Goal: Task Accomplishment & Management: Complete application form

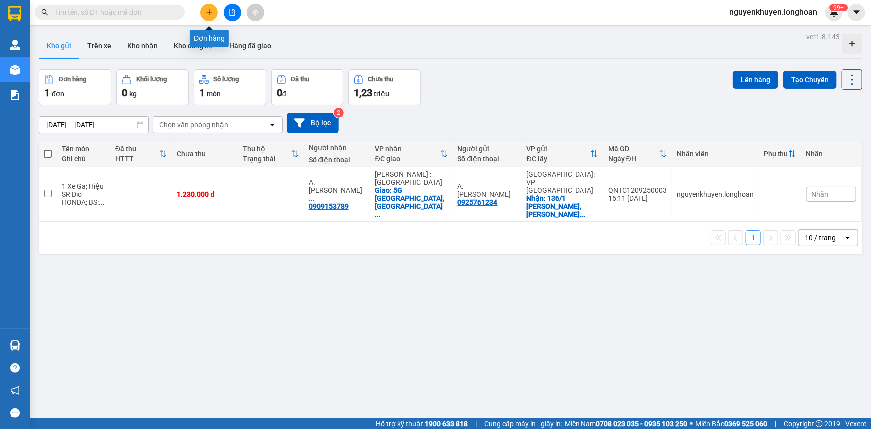
click at [207, 15] on icon "plus" at bounding box center [209, 12] width 7 height 7
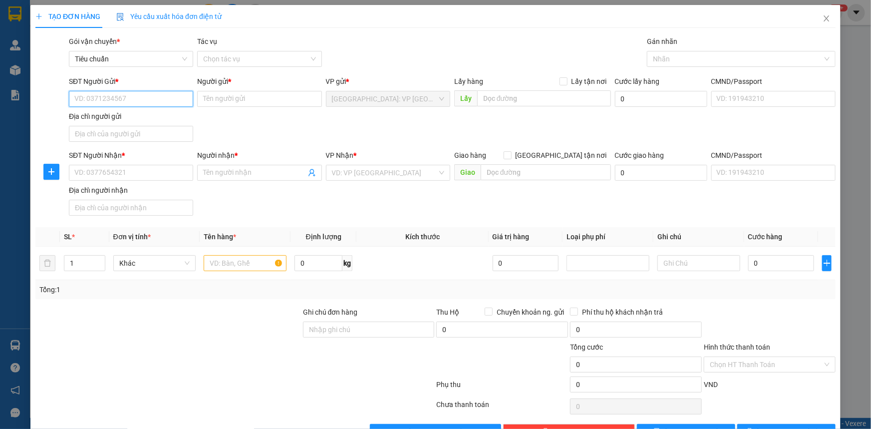
click at [119, 99] on input "SĐT Người Gửi *" at bounding box center [131, 99] width 124 height 16
click at [95, 99] on input "09028789" at bounding box center [131, 99] width 124 height 16
click at [102, 99] on input "0902889" at bounding box center [131, 99] width 124 height 16
type input "0902889626"
click at [216, 100] on input "Người gửi *" at bounding box center [259, 99] width 124 height 16
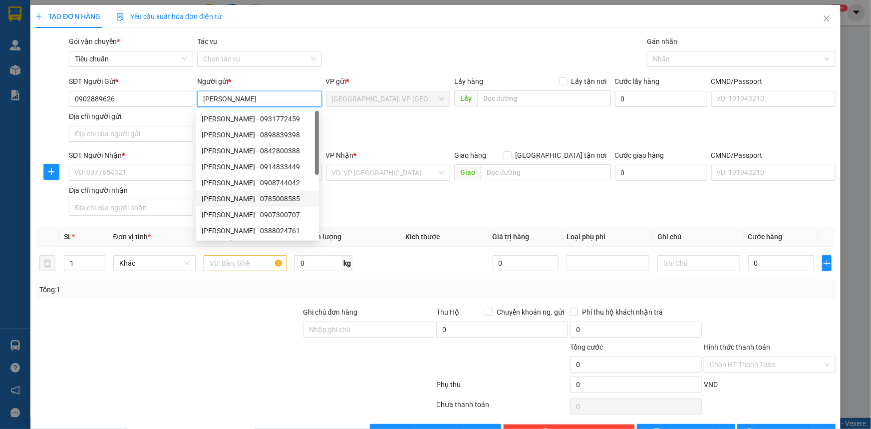
type input "[PERSON_NAME]"
click at [190, 334] on div at bounding box center [168, 323] width 268 height 35
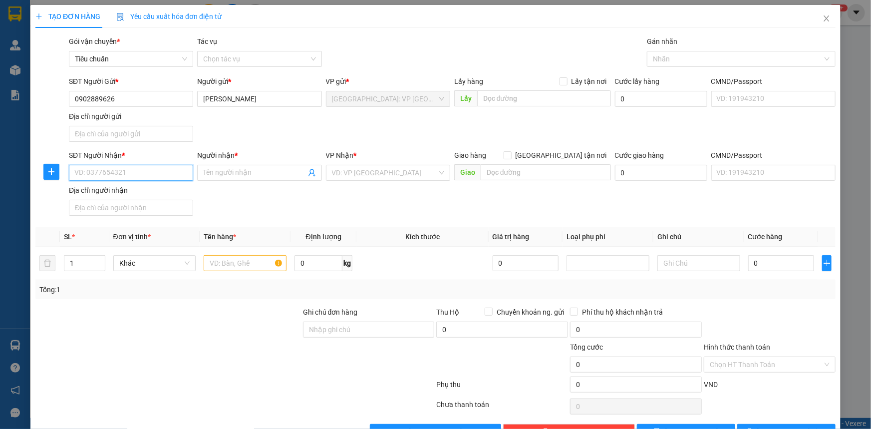
click at [100, 176] on input "SĐT Người Nhận *" at bounding box center [131, 173] width 124 height 16
type input "0963517333"
click at [209, 168] on input "Người nhận *" at bounding box center [254, 172] width 102 height 11
type input "[PERSON_NAME]"
click at [378, 172] on input "search" at bounding box center [384, 172] width 105 height 15
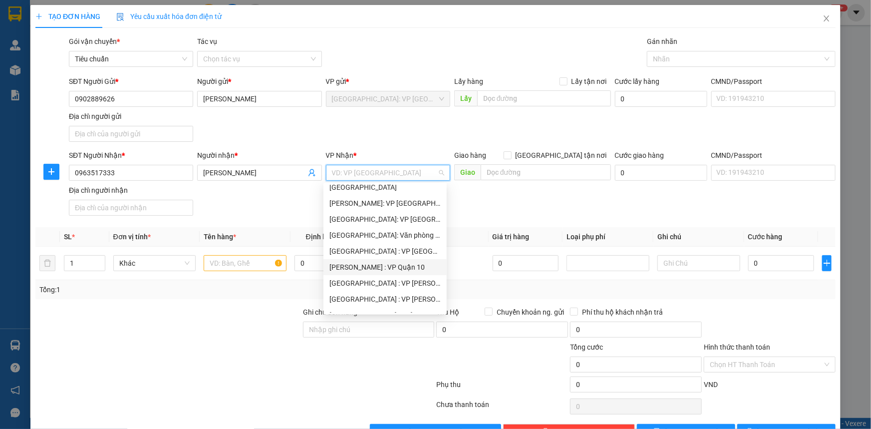
scroll to position [227, 0]
click at [376, 287] on div "[GEOGRAPHIC_DATA]: VP Hai Bà Trưng" at bounding box center [384, 285] width 111 height 11
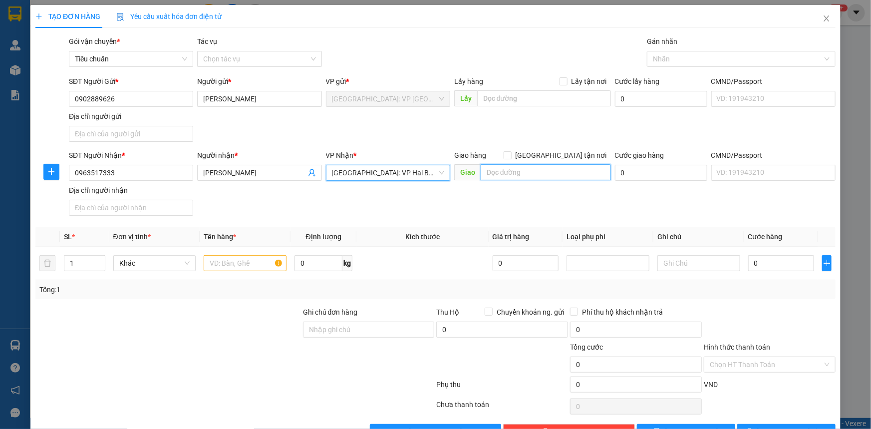
click at [520, 170] on input "text" at bounding box center [546, 172] width 130 height 16
click at [224, 265] on input "text" at bounding box center [245, 263] width 83 height 16
type input "1 Khung Nhựa Bọc Túi Nhựa"
click at [771, 261] on input "0" at bounding box center [781, 263] width 66 height 16
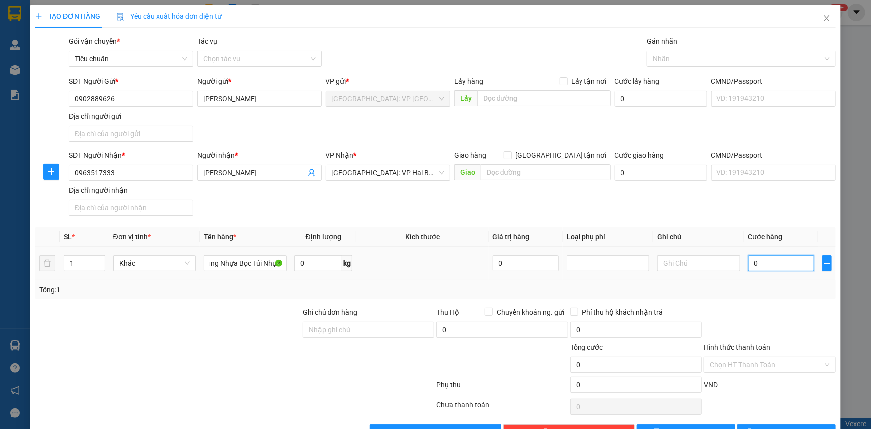
scroll to position [0, 0]
type input "008"
type input "8"
type input "0.080"
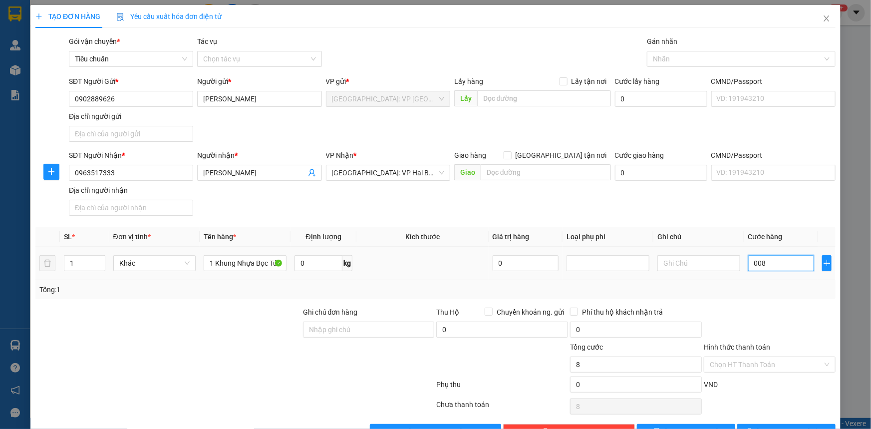
type input "80"
type input "00.800"
type input "800"
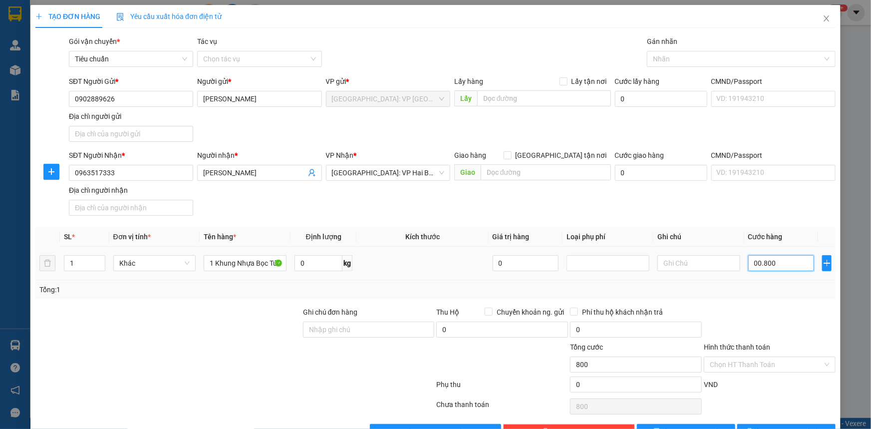
type input "0.008.000"
type input "8.000"
type input "000.080.000"
type input "80.000"
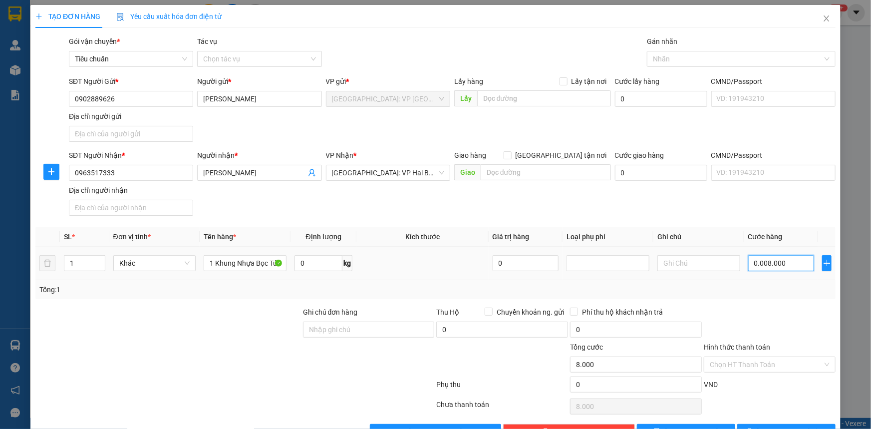
type input "80.000"
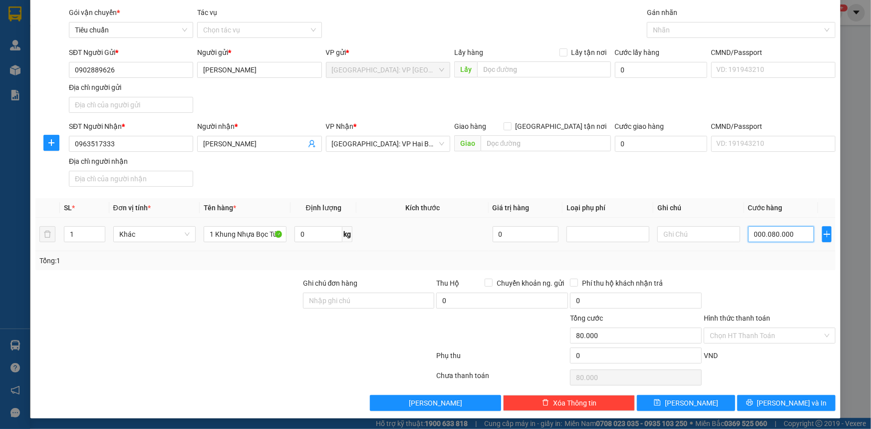
scroll to position [29, 0]
click at [735, 336] on input "Hình thức thanh toán" at bounding box center [766, 334] width 113 height 15
type input "80.000"
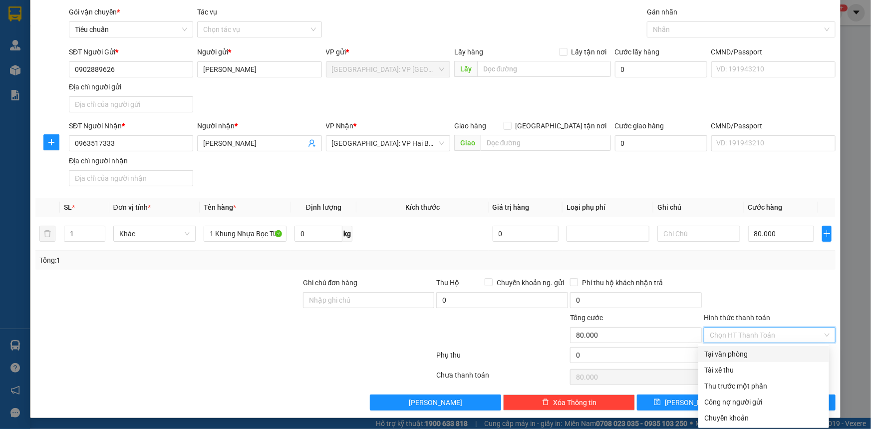
click at [740, 353] on div "Tại văn phòng" at bounding box center [763, 353] width 119 height 11
type input "0"
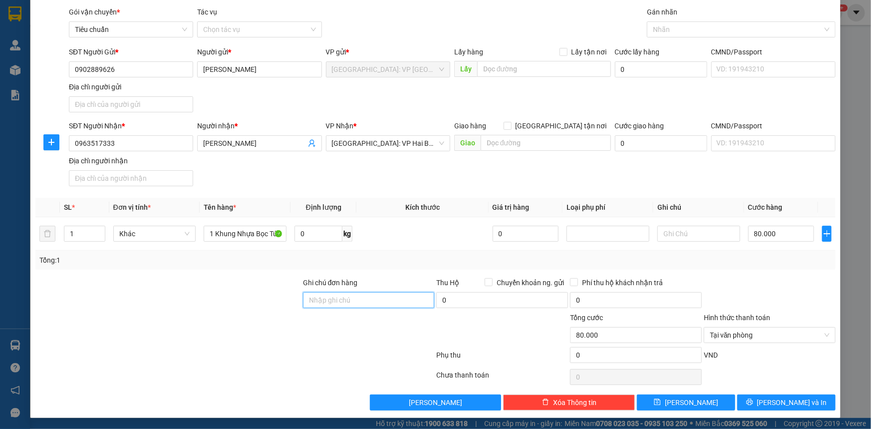
click at [333, 299] on input "Ghi chú đơn hàng" at bounding box center [369, 300] width 132 height 16
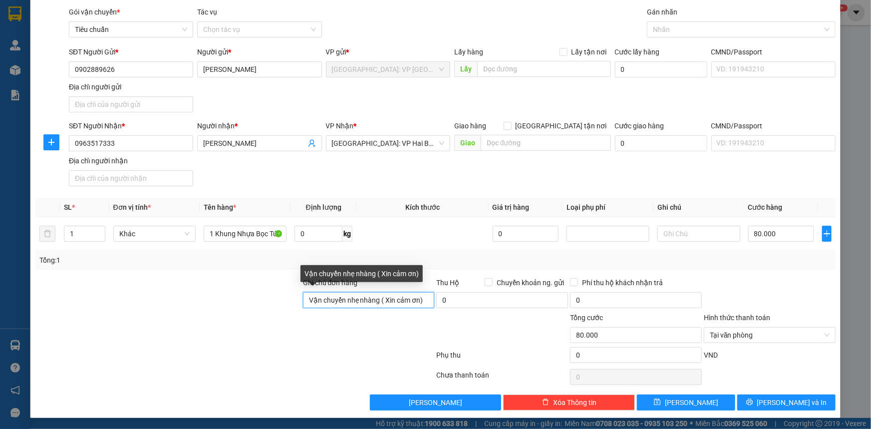
click at [304, 299] on input "Vận chuyển nhẹ nhàng ( Xin cảm ơn)" at bounding box center [369, 300] width 132 height 16
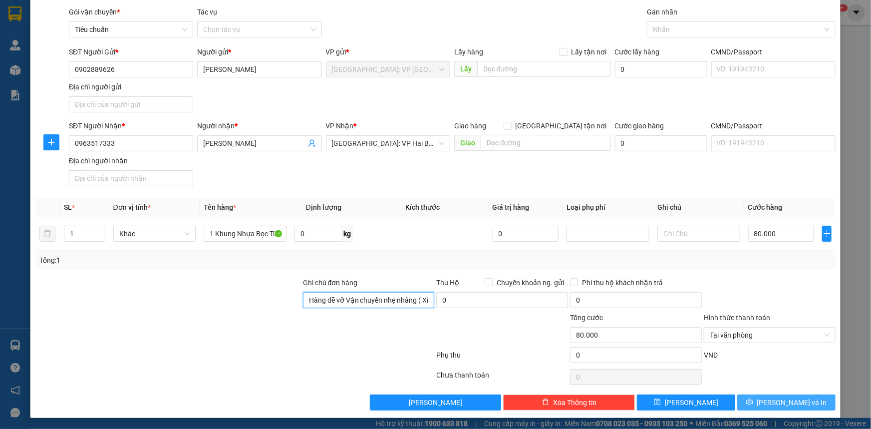
type input "Hàng dễ vỡ Vận chuyển nhẹ nhàng ( Xin cảm ơn)"
click at [753, 398] on icon "printer" at bounding box center [749, 401] width 7 height 7
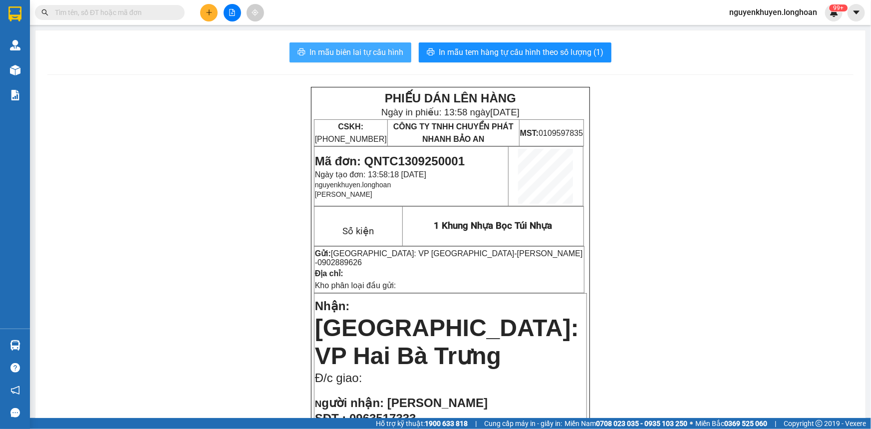
click at [329, 52] on span "In mẫu biên lai tự cấu hình" at bounding box center [356, 52] width 94 height 12
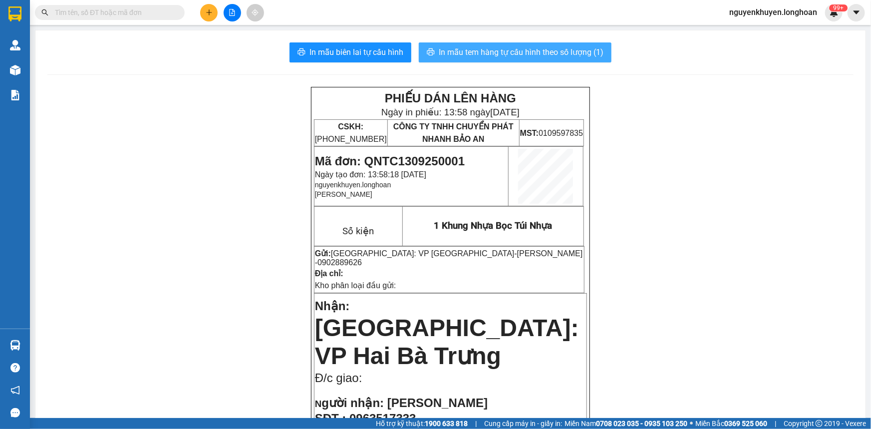
click at [495, 51] on span "In mẫu tem hàng tự cấu hình theo số lượng (1)" at bounding box center [521, 52] width 165 height 12
click at [490, 53] on span "In mẫu tem hàng tự cấu hình theo số lượng (1)" at bounding box center [521, 52] width 165 height 12
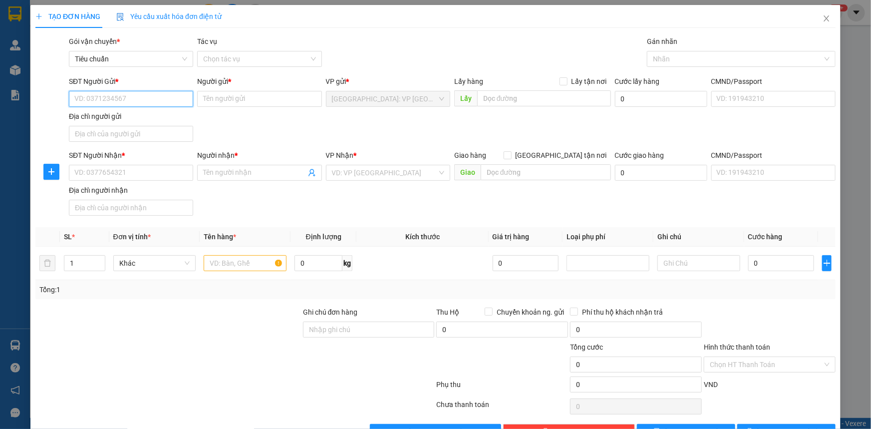
click at [105, 97] on input "SĐT Người Gửi *" at bounding box center [131, 99] width 124 height 16
type input "0902889626"
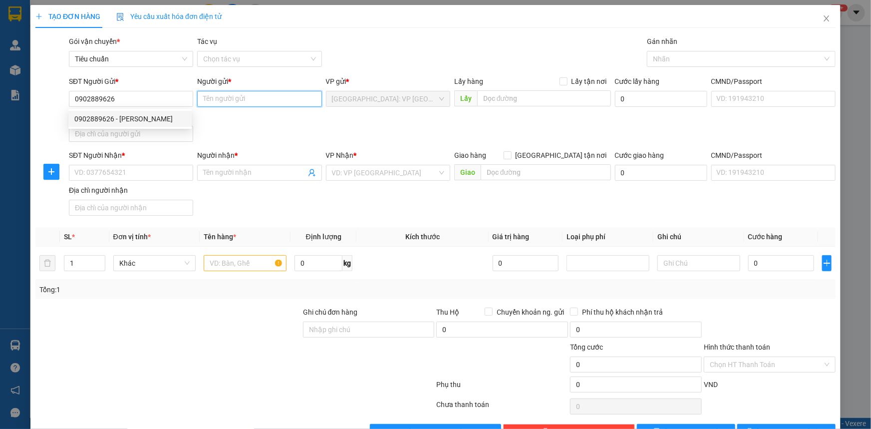
click at [214, 99] on input "Người gửi *" at bounding box center [259, 99] width 124 height 16
click at [224, 101] on input "Anh" at bounding box center [259, 99] width 124 height 16
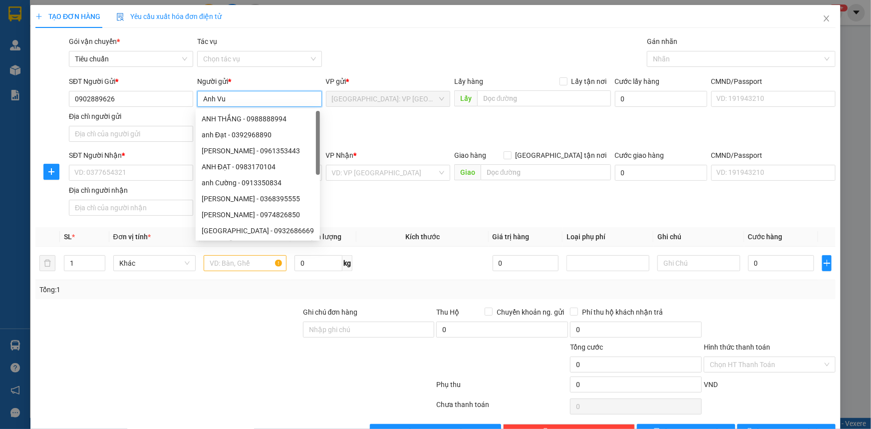
type input "[PERSON_NAME]"
click at [405, 134] on div "SĐT Người Gửi * 0902889626 Người gửi * [PERSON_NAME] VP gửi * [GEOGRAPHIC_DATA]…" at bounding box center [452, 111] width 771 height 70
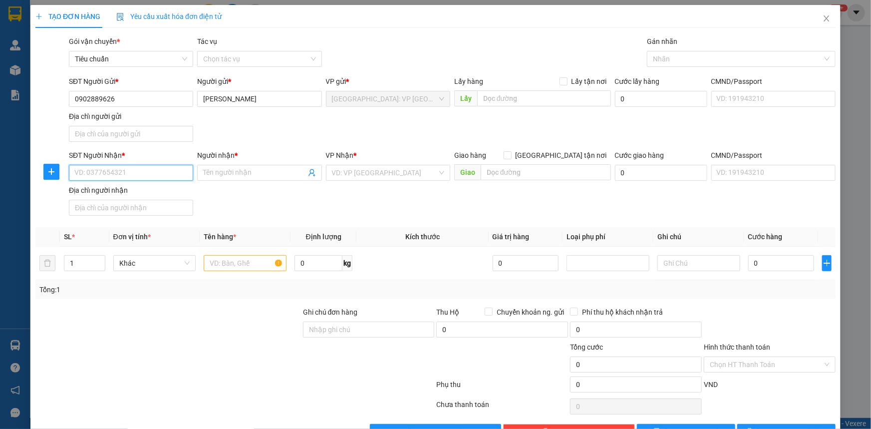
click at [116, 172] on input "SĐT Người Nhận *" at bounding box center [131, 173] width 124 height 16
type input "0901228238"
click at [220, 171] on input "Người nhận *" at bounding box center [254, 172] width 102 height 11
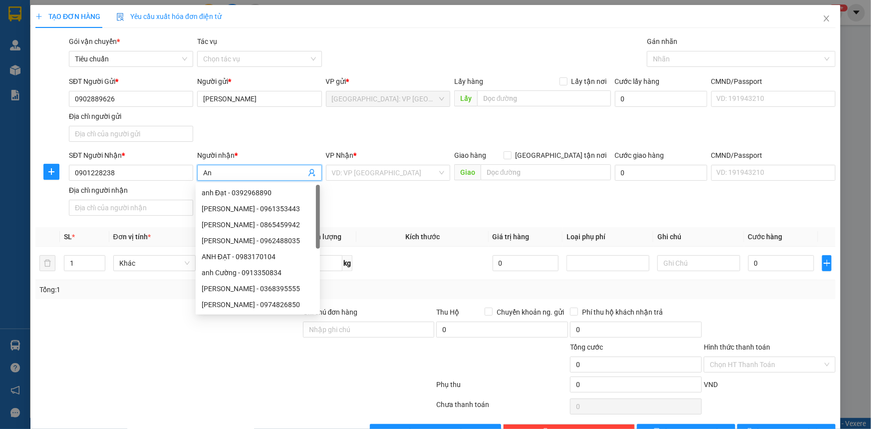
type input "A"
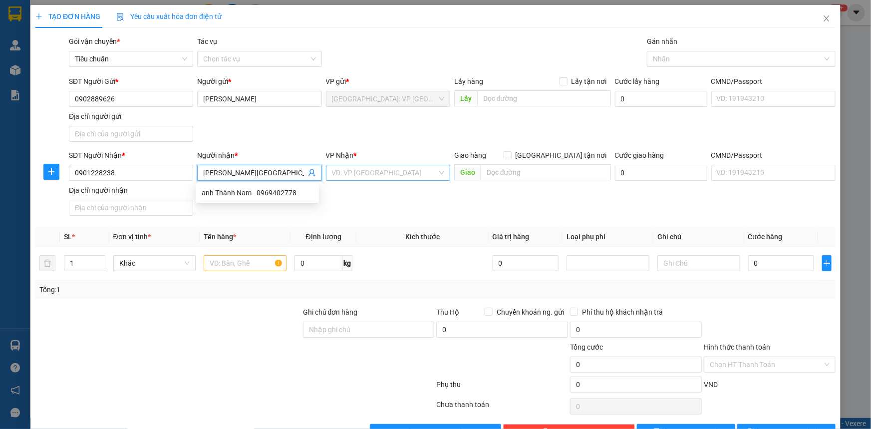
type input "[PERSON_NAME][GEOGRAPHIC_DATA]"
click at [391, 172] on input "search" at bounding box center [384, 172] width 105 height 15
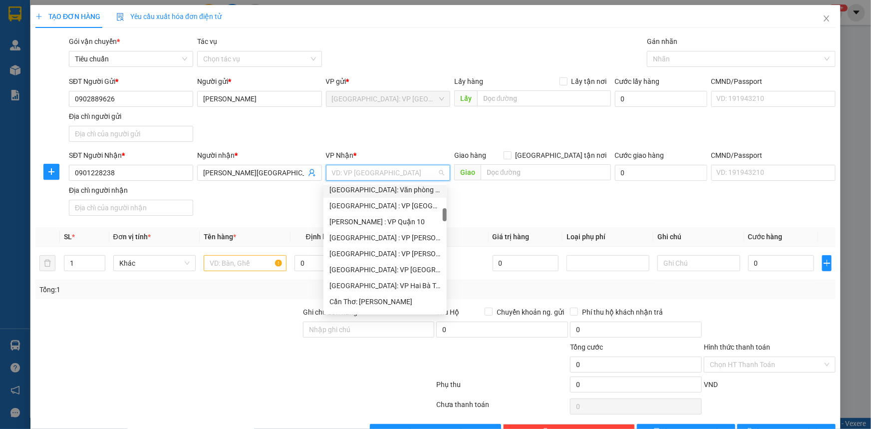
scroll to position [272, 0]
click at [366, 239] on div "[GEOGRAPHIC_DATA]: VP Hai Bà Trưng" at bounding box center [384, 240] width 111 height 11
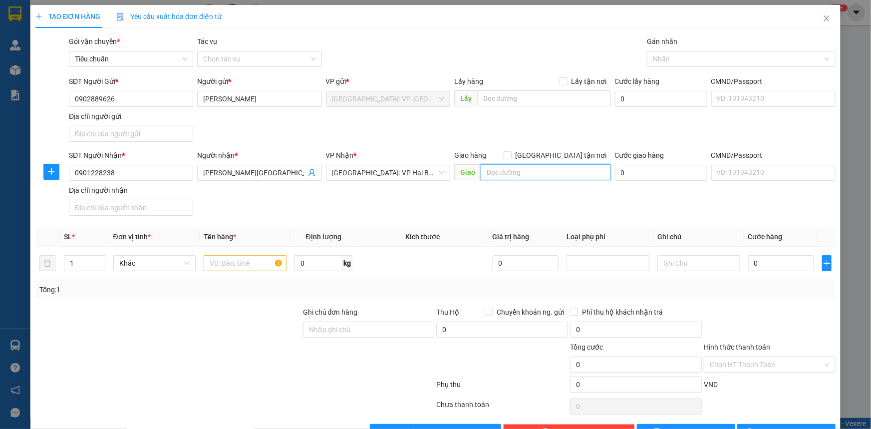
click at [497, 175] on input "text" at bounding box center [546, 172] width 130 height 16
click at [511, 157] on input "[GEOGRAPHIC_DATA] tận nơi" at bounding box center [507, 154] width 7 height 7
checkbox input "true"
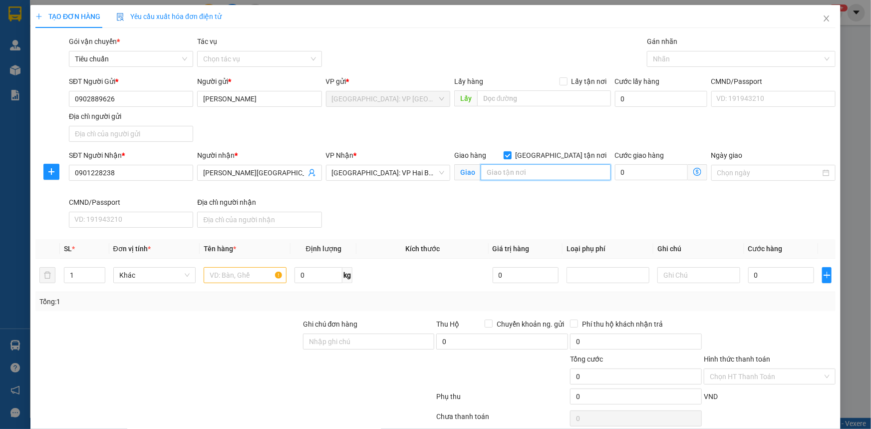
click at [508, 172] on input "text" at bounding box center [546, 172] width 130 height 16
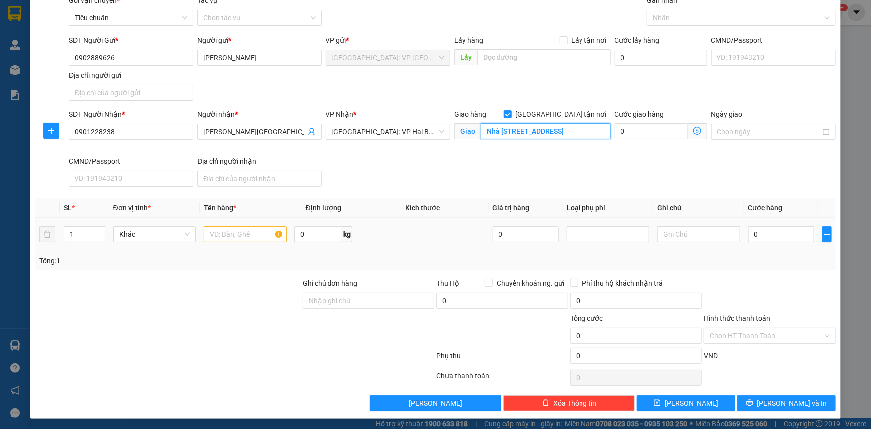
type input "Nhà [STREET_ADDRESS]"
click at [219, 234] on input "text" at bounding box center [245, 234] width 83 height 16
type input "1 Kiện Giấy bọc Nilon"
click at [765, 229] on input "0" at bounding box center [781, 234] width 66 height 16
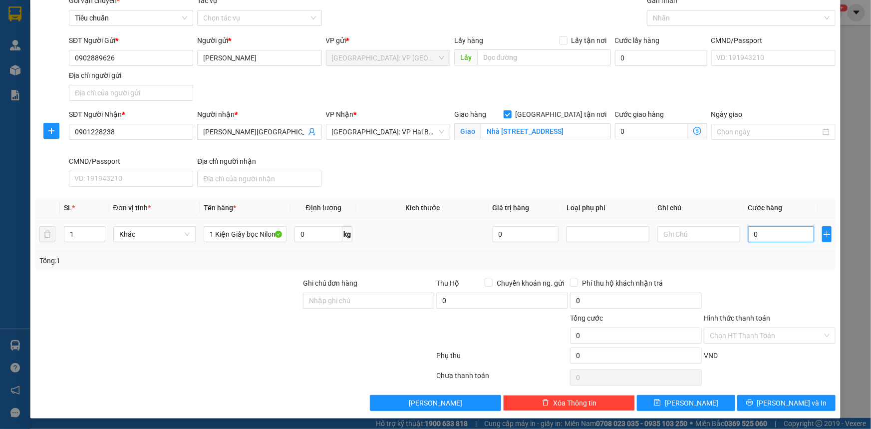
type input "001"
type input "1"
type input "0.010"
type input "10"
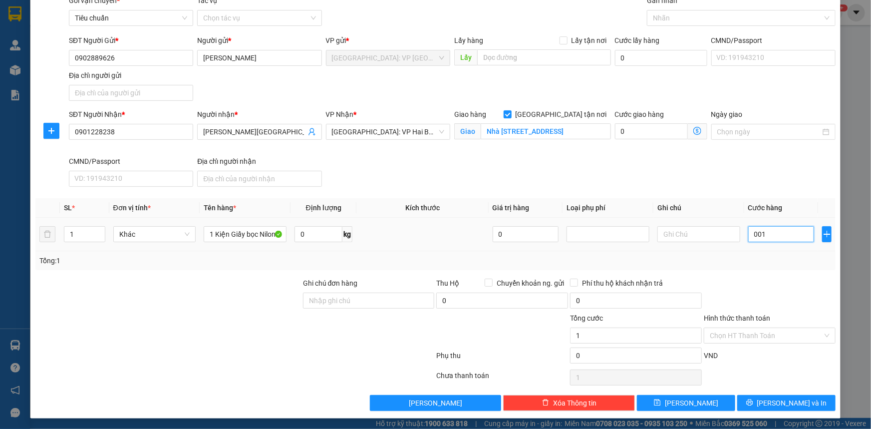
type input "10"
type input "00.100"
type input "100"
type input "0.001.000"
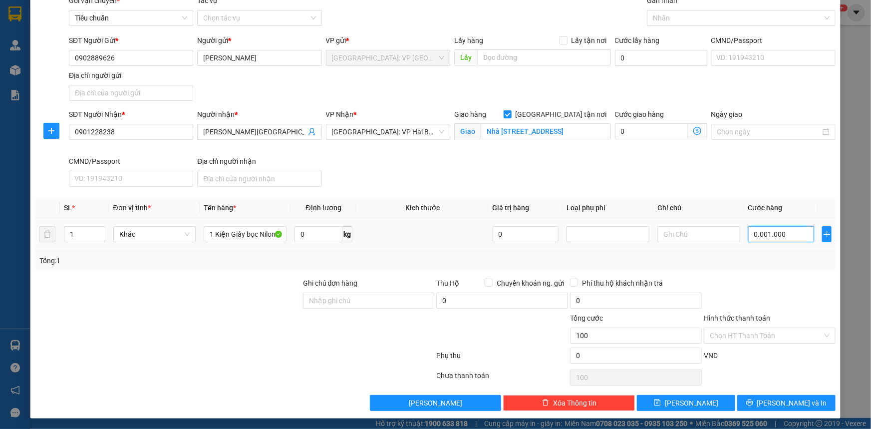
type input "1.000"
type input "000.010.000"
type input "10.000"
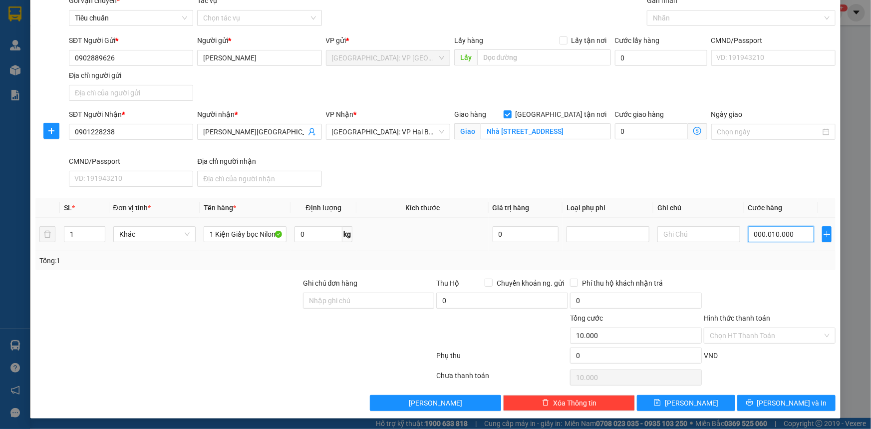
type input "00.000.100.000"
type input "100.000"
click at [748, 337] on input "Hình thức thanh toán" at bounding box center [766, 335] width 113 height 15
type input "100.000"
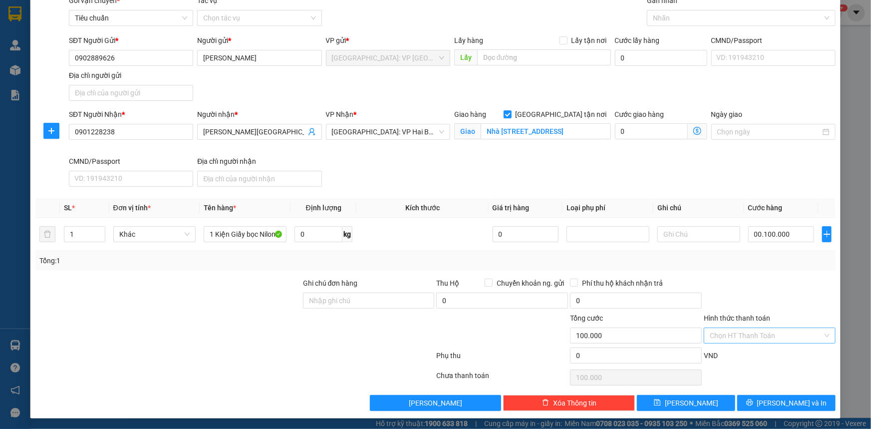
type input "100.000"
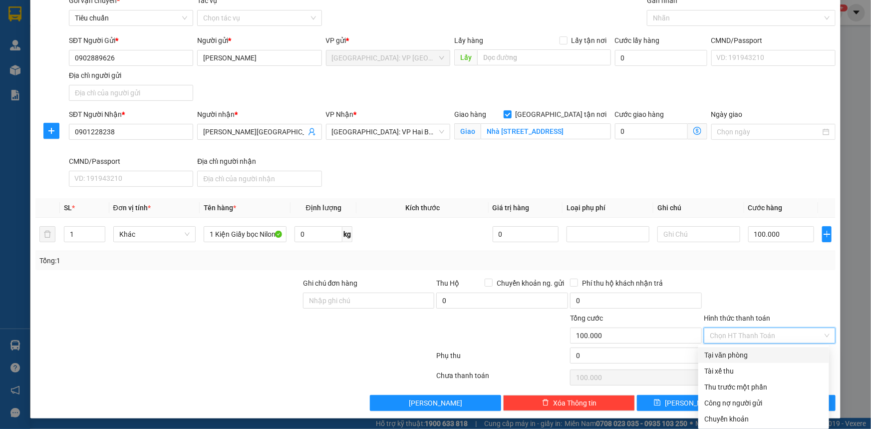
click at [738, 353] on div "Tại văn phòng" at bounding box center [763, 354] width 119 height 11
type input "0"
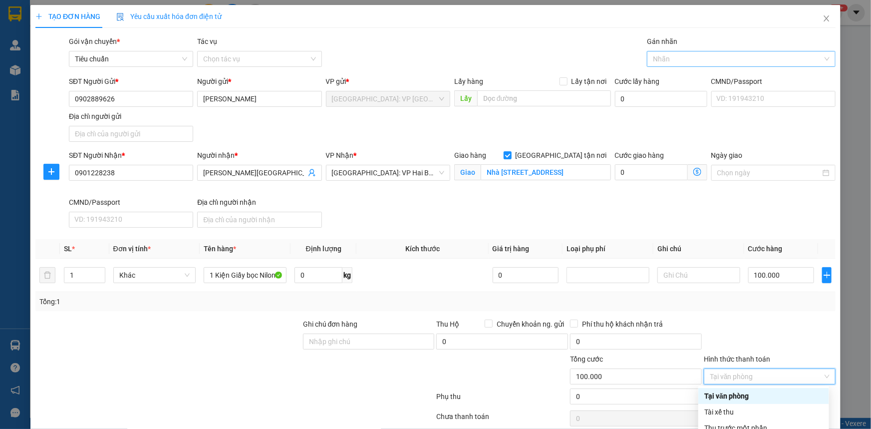
click at [687, 55] on div at bounding box center [736, 59] width 174 height 12
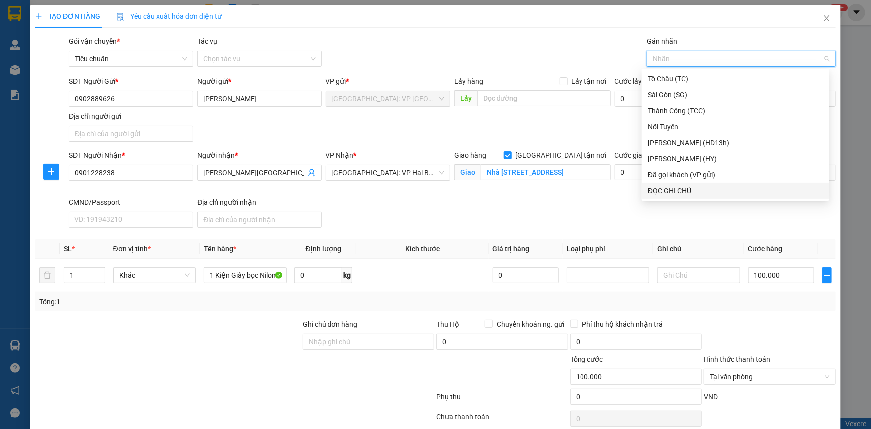
click at [685, 193] on div "ĐỌC GHI CHÚ" at bounding box center [735, 190] width 175 height 11
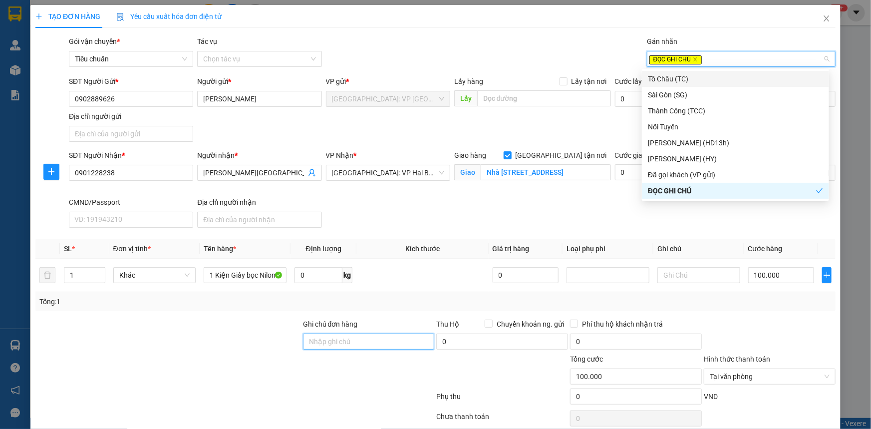
click at [326, 340] on input "Ghi chú đơn hàng" at bounding box center [369, 341] width 132 height 16
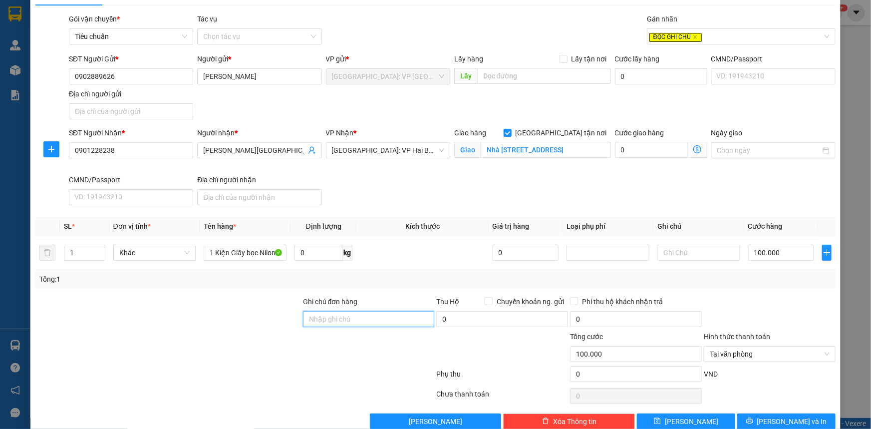
scroll to position [41, 0]
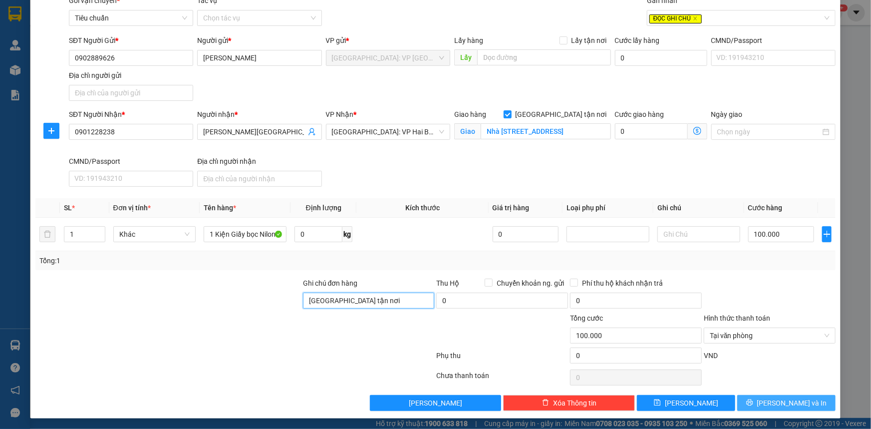
type input "[GEOGRAPHIC_DATA] tận nơi"
click at [753, 401] on icon "printer" at bounding box center [749, 402] width 6 height 6
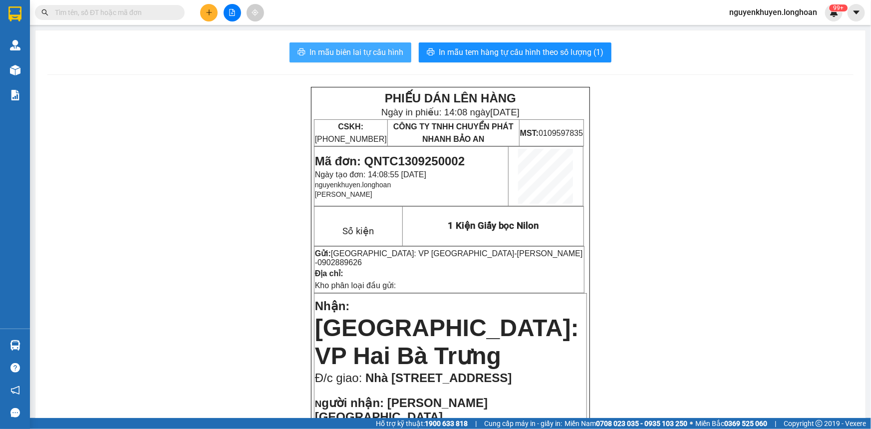
click at [361, 53] on span "In mẫu biên lai tự cấu hình" at bounding box center [356, 52] width 94 height 12
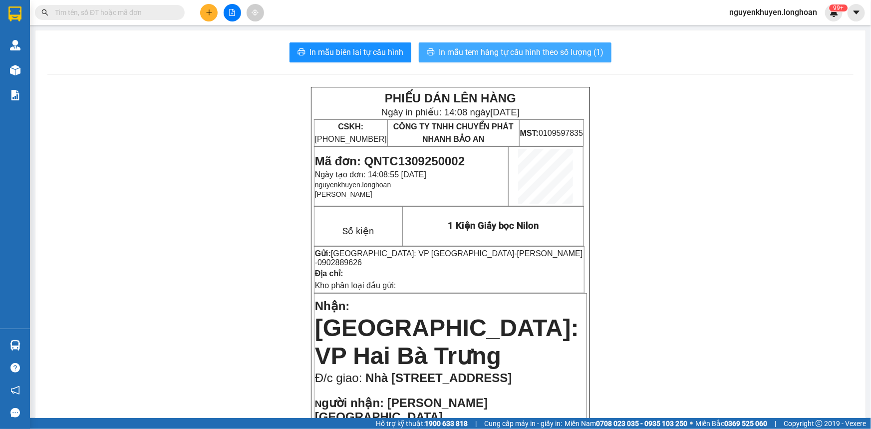
click at [524, 54] on span "In mẫu tem hàng tự cấu hình theo số lượng (1)" at bounding box center [521, 52] width 165 height 12
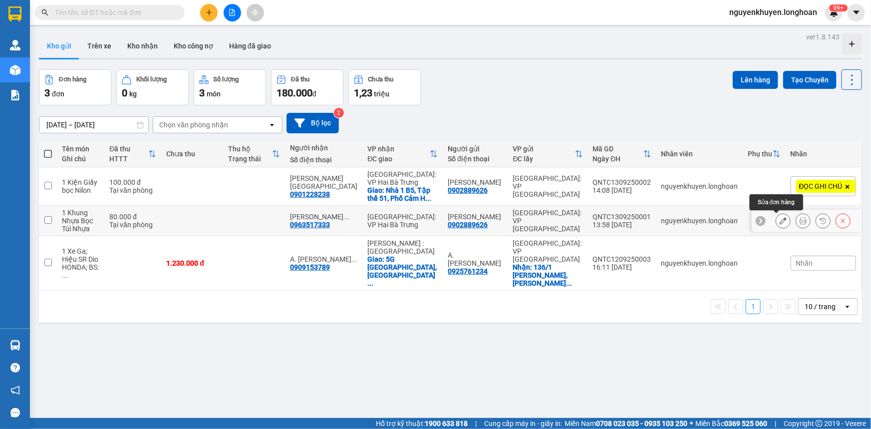
click at [780, 221] on icon at bounding box center [783, 220] width 7 height 7
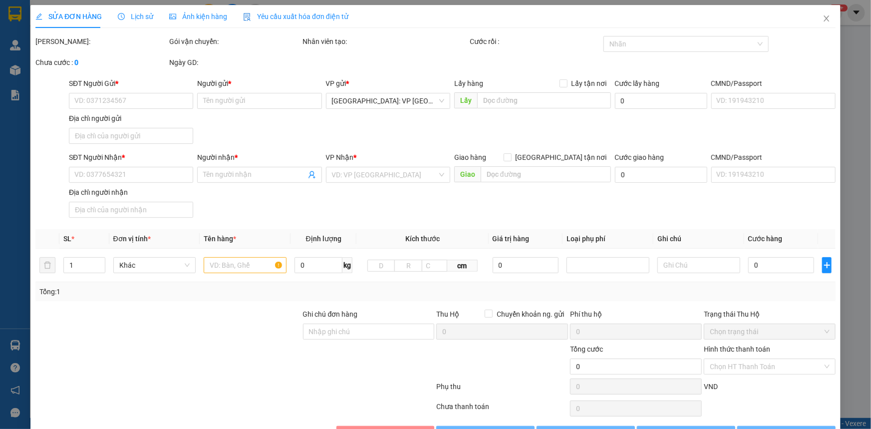
type input "0902889626"
type input "[PERSON_NAME]"
type input "0963517333"
type input "[PERSON_NAME]"
type input "Hàng dễ vỡ Vận chuyển nhẹ nhàng ( Xin cảm ơn)"
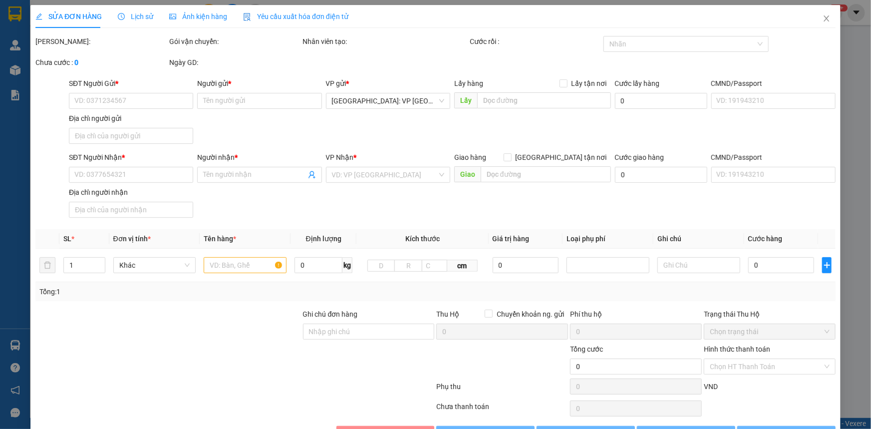
type input "80.000"
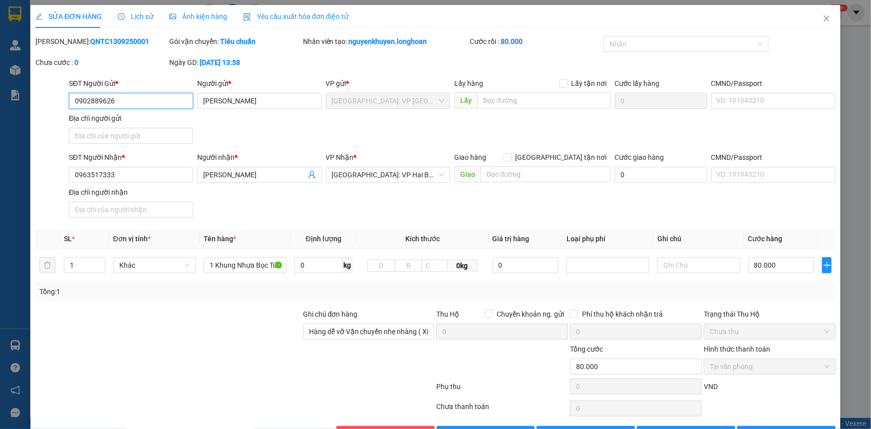
scroll to position [31, 0]
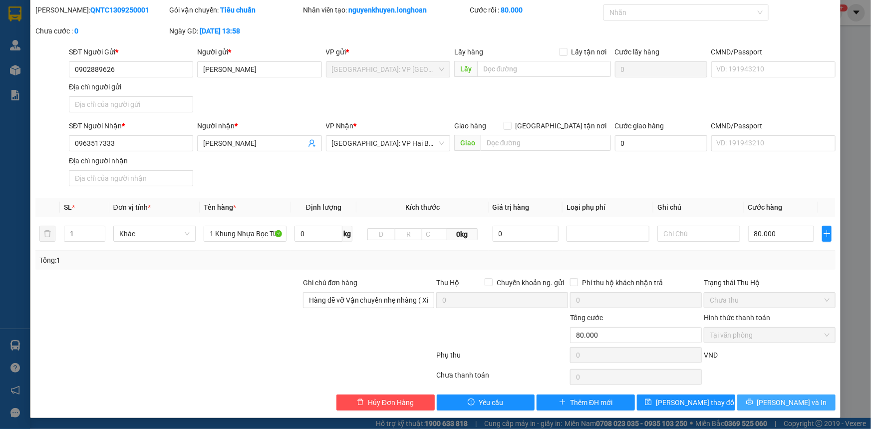
click at [773, 399] on span "[PERSON_NAME] và In" at bounding box center [792, 402] width 70 height 11
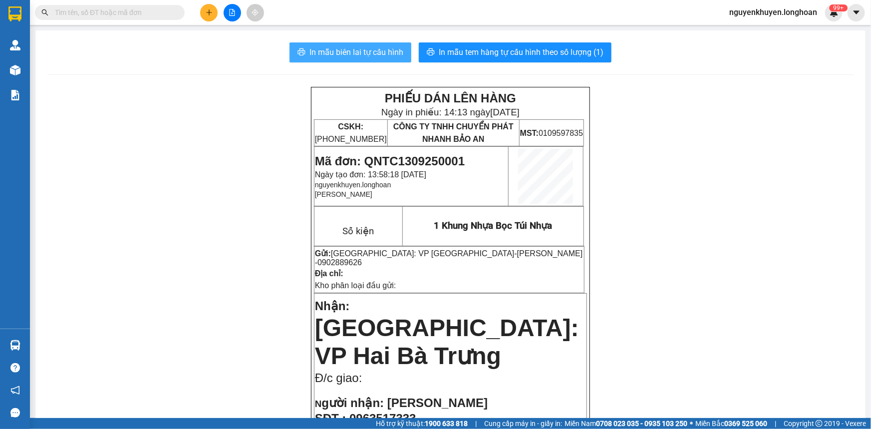
click at [365, 56] on span "In mẫu biên lai tự cấu hình" at bounding box center [356, 52] width 94 height 12
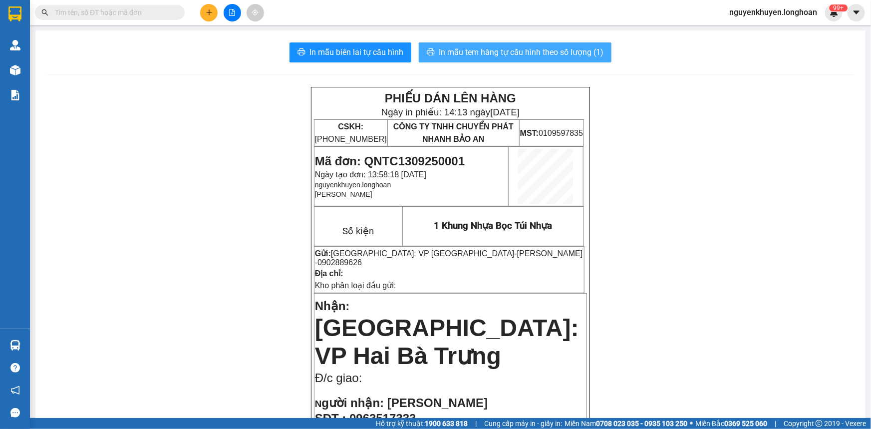
click at [512, 49] on span "In mẫu tem hàng tự cấu hình theo số lượng (1)" at bounding box center [521, 52] width 165 height 12
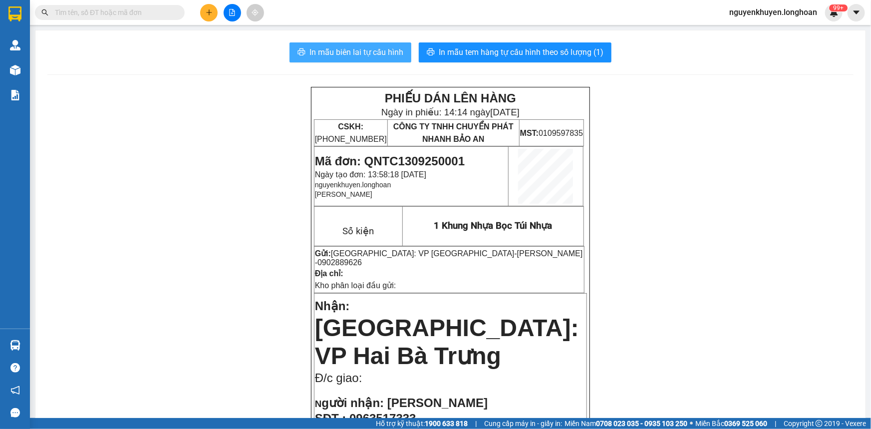
click at [367, 49] on span "In mẫu biên lai tự cấu hình" at bounding box center [356, 52] width 94 height 12
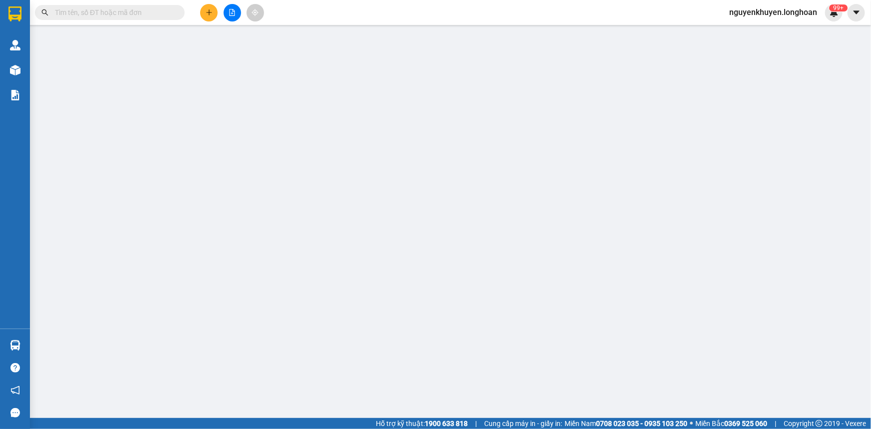
type input "0902889626"
type input "[PERSON_NAME]"
type input "0963517333"
type input "[PERSON_NAME]"
type input "Hàng dễ vỡ Vận chuyển nhẹ nhàng ( Xin cảm ơn)"
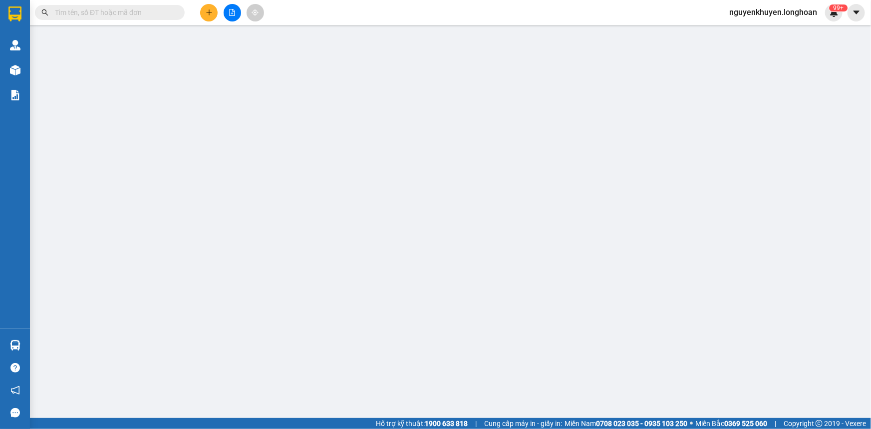
type input "80.000"
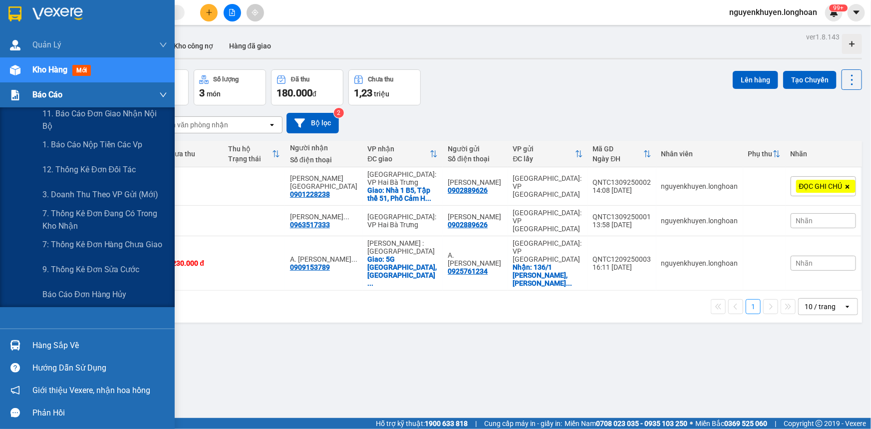
click at [44, 92] on span "Báo cáo" at bounding box center [47, 94] width 30 height 12
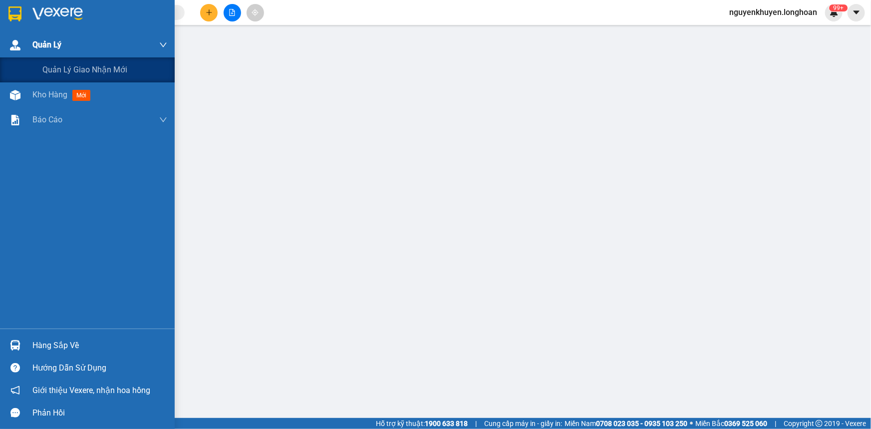
click at [37, 46] on span "Quản Lý" at bounding box center [46, 44] width 29 height 12
click at [49, 70] on span "Quản lý giao nhận mới" at bounding box center [84, 69] width 85 height 12
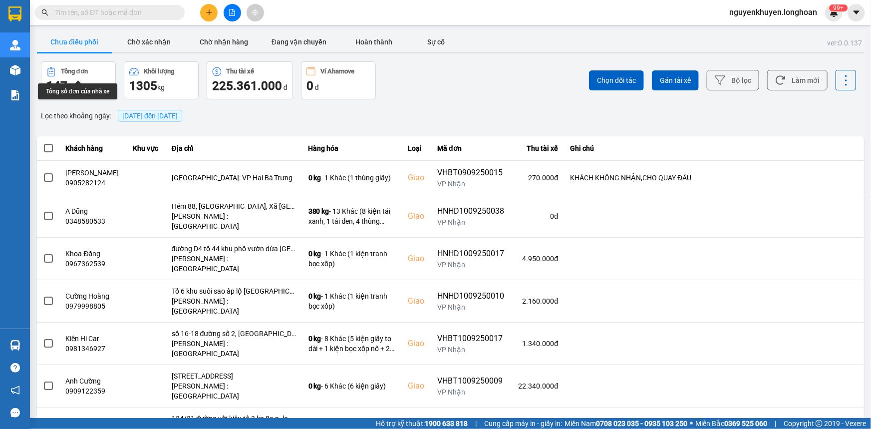
click at [43, 69] on button "Tổng đơn 147 đơn" at bounding box center [78, 80] width 75 height 38
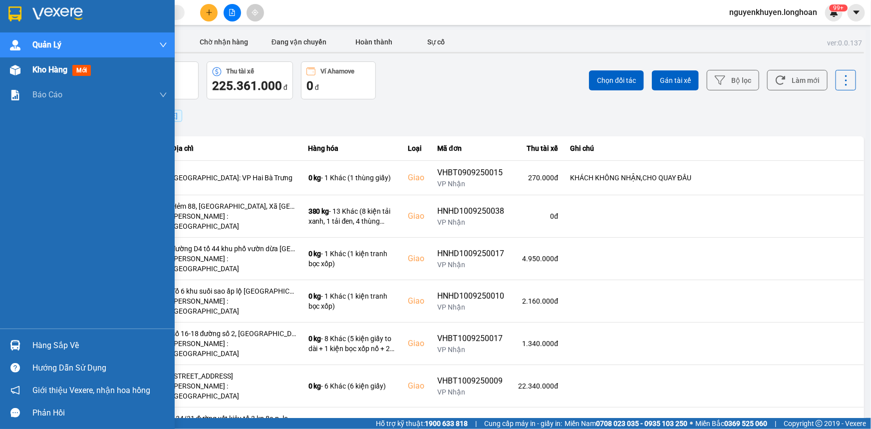
click at [36, 72] on span "Kho hàng" at bounding box center [49, 69] width 35 height 9
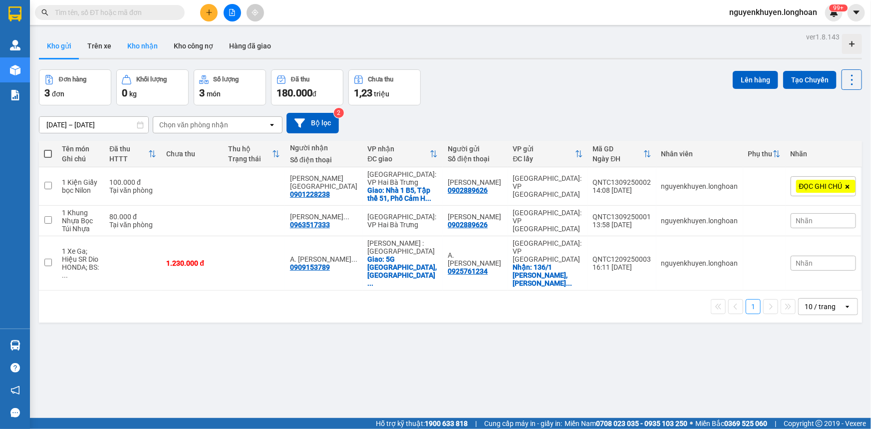
click at [145, 48] on button "Kho nhận" at bounding box center [142, 46] width 46 height 24
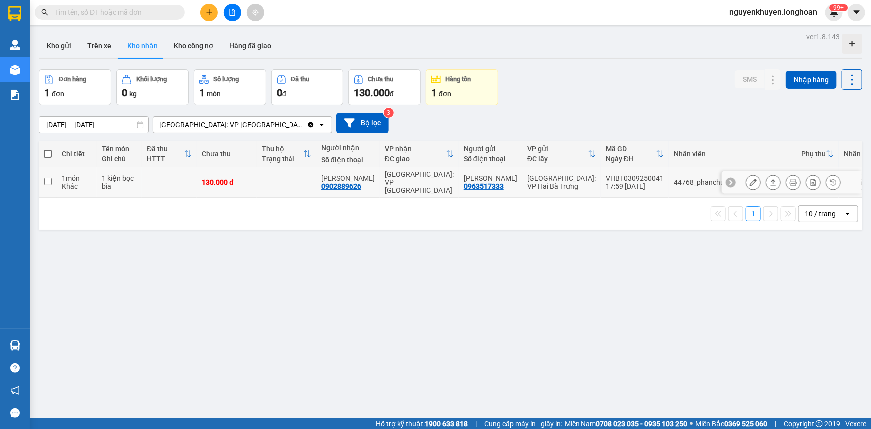
click at [46, 178] on input "checkbox" at bounding box center [47, 181] width 7 height 7
checkbox input "true"
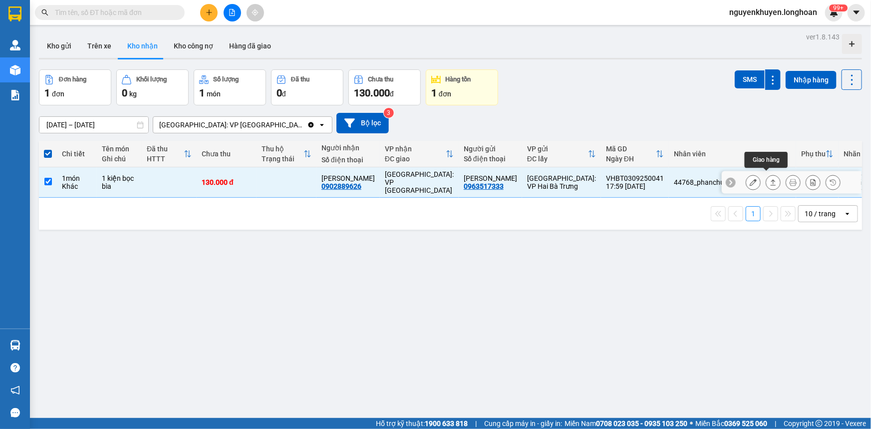
click at [771, 179] on icon at bounding box center [773, 182] width 5 height 6
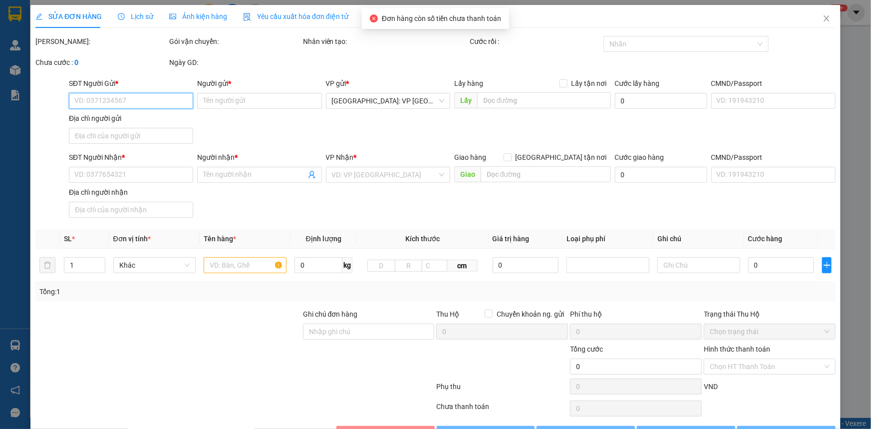
type input "0963517333"
type input "[PERSON_NAME]"
type input "0902889626"
type input "[PERSON_NAME]"
type input "130.000"
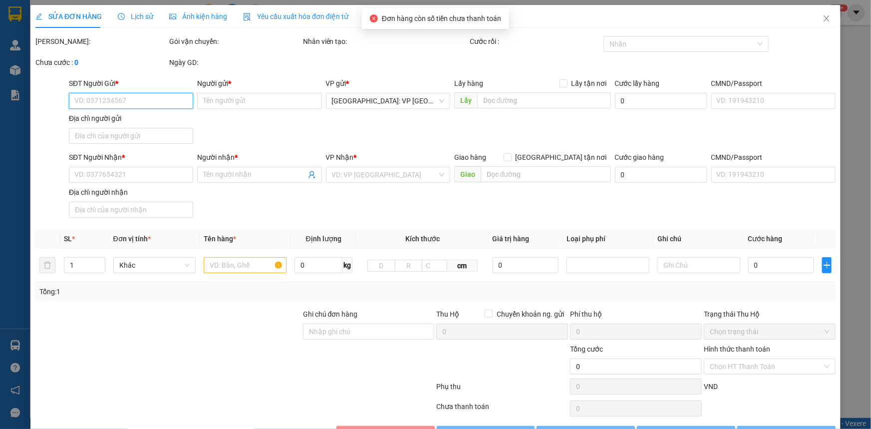
type input "130.000"
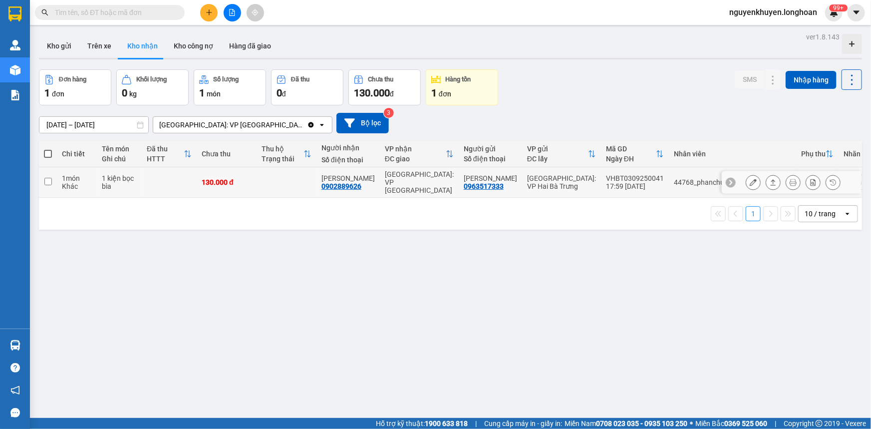
click at [47, 178] on input "checkbox" at bounding box center [47, 181] width 7 height 7
checkbox input "true"
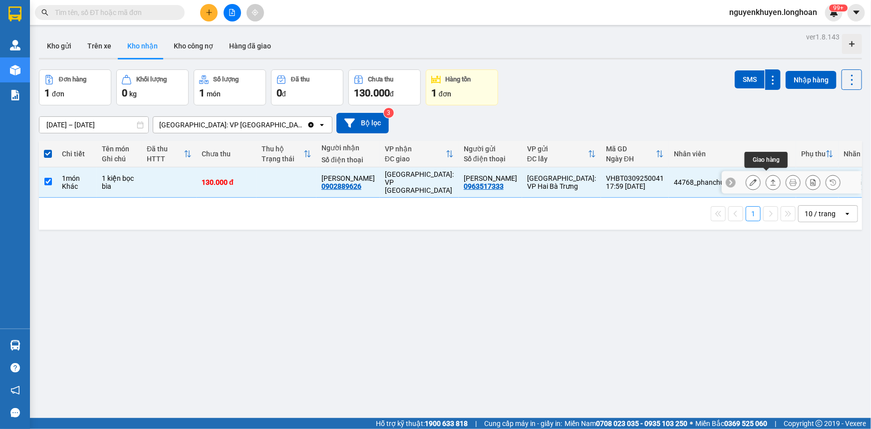
click at [771, 179] on icon at bounding box center [773, 182] width 5 height 6
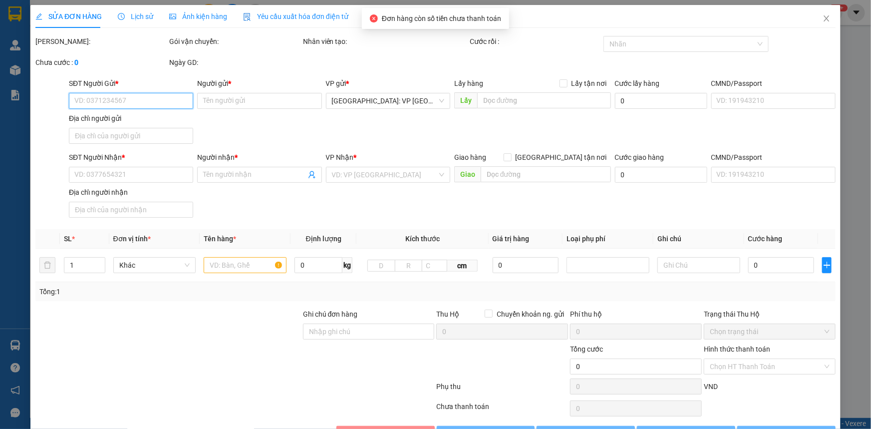
type input "0963517333"
type input "[PERSON_NAME]"
type input "0902889626"
type input "[PERSON_NAME]"
type input "130.000"
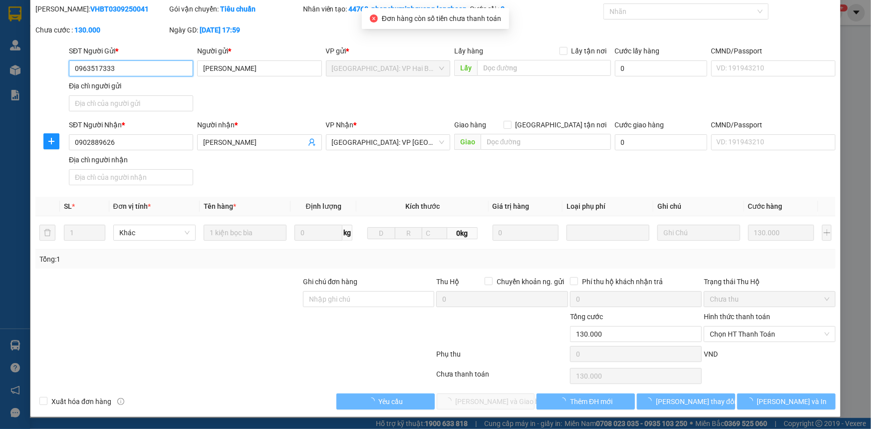
scroll to position [42, 0]
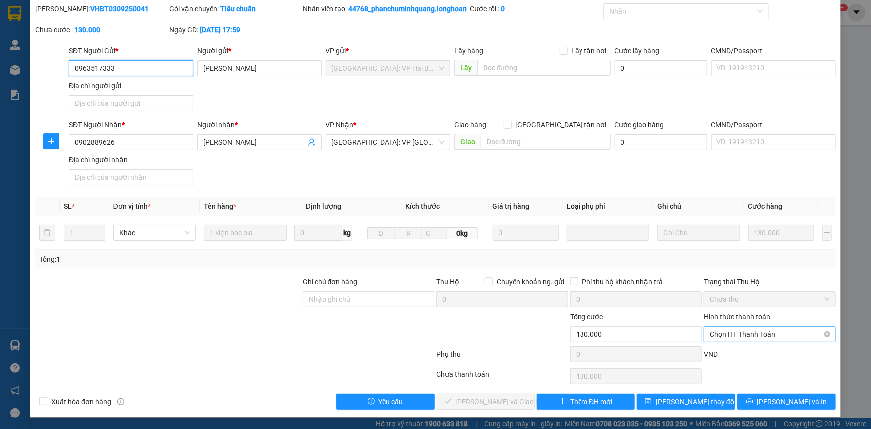
click at [759, 335] on span "Chọn HT Thanh Toán" at bounding box center [770, 333] width 120 height 15
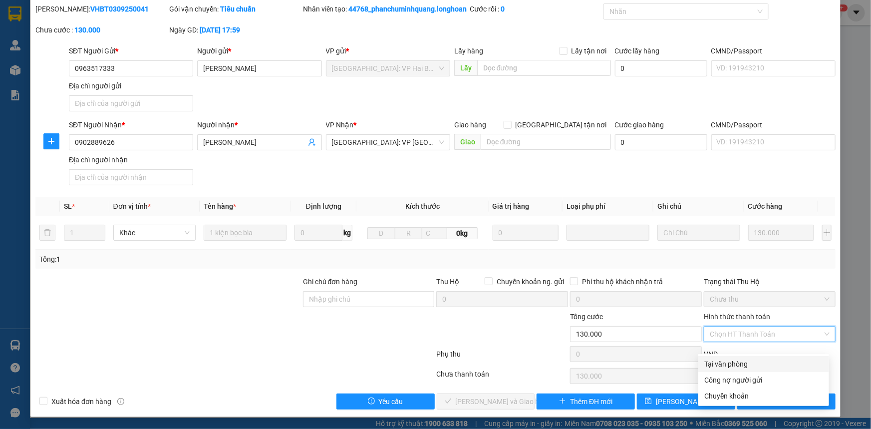
click at [738, 358] on div "Tại văn phòng" at bounding box center [763, 363] width 119 height 11
type input "0"
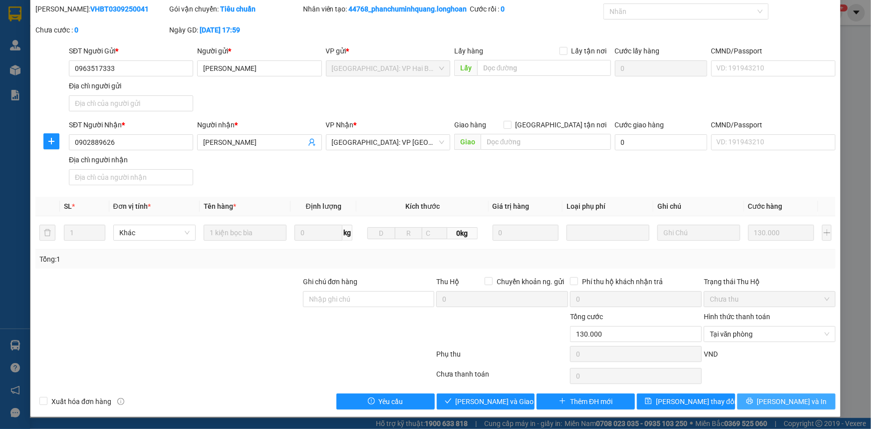
click at [787, 399] on span "[PERSON_NAME] và In" at bounding box center [792, 401] width 70 height 11
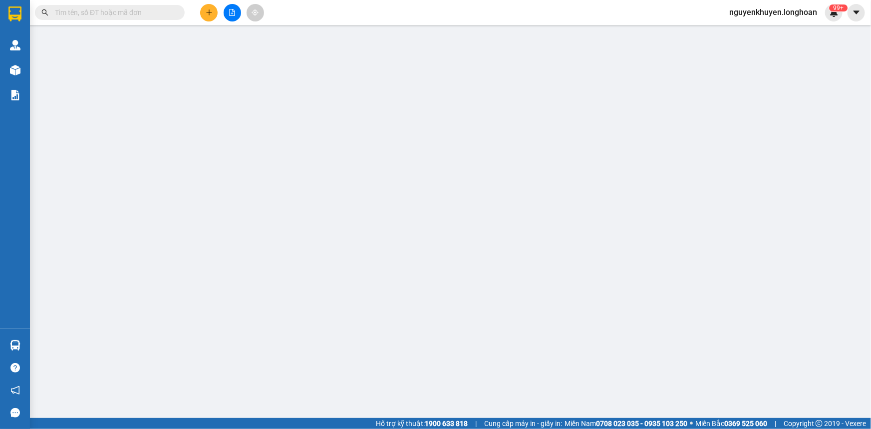
type input "0963517333"
type input "[PERSON_NAME]"
type input "0902889626"
type input "[PERSON_NAME]"
type input "130.000"
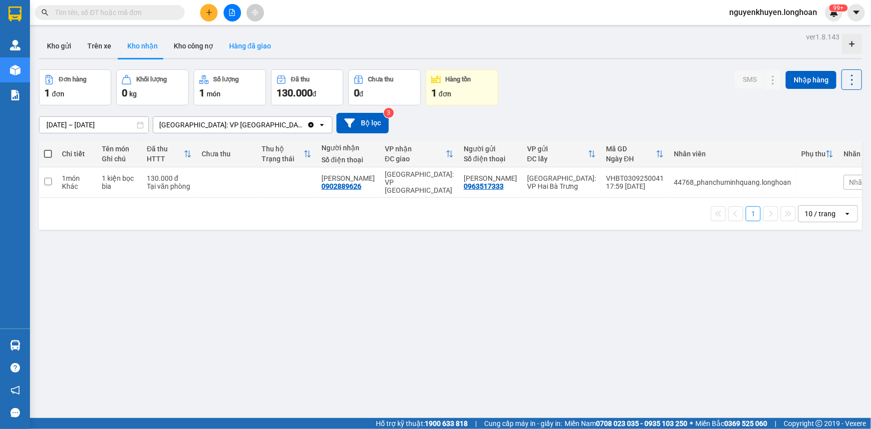
click at [246, 44] on button "Hàng đã giao" at bounding box center [250, 46] width 58 height 24
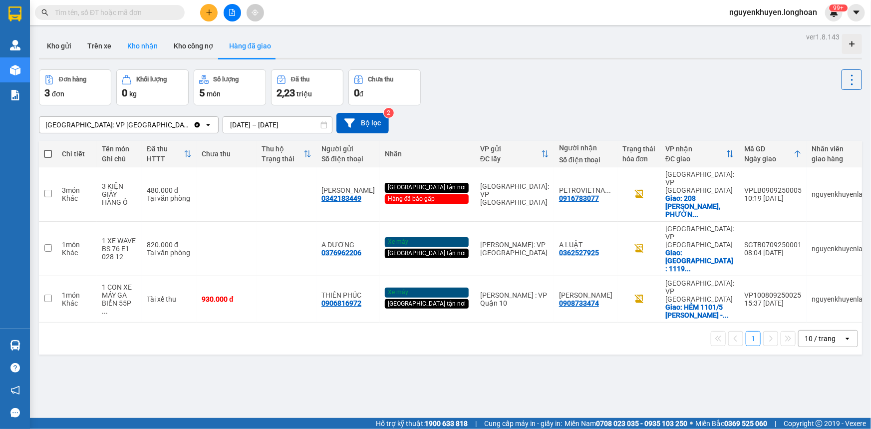
click at [133, 45] on button "Kho nhận" at bounding box center [142, 46] width 46 height 24
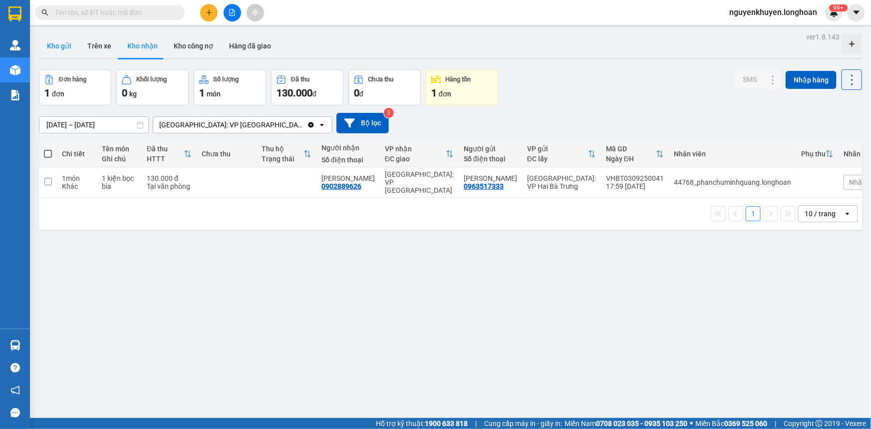
click at [56, 47] on button "Kho gửi" at bounding box center [59, 46] width 40 height 24
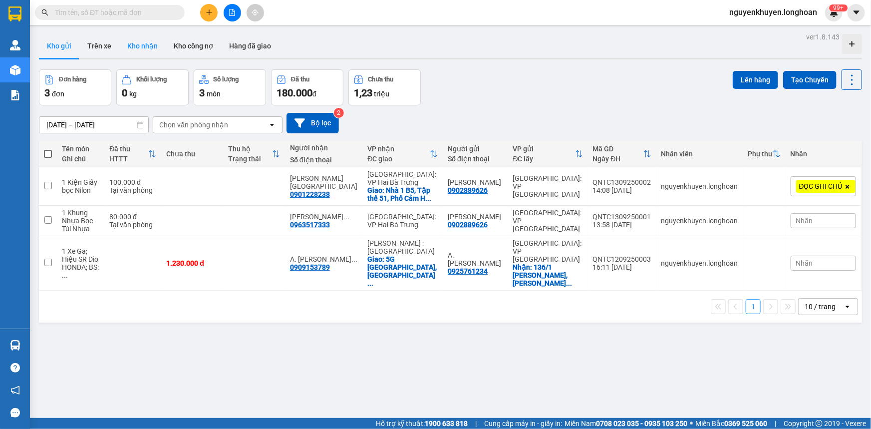
click at [147, 43] on button "Kho nhận" at bounding box center [142, 46] width 46 height 24
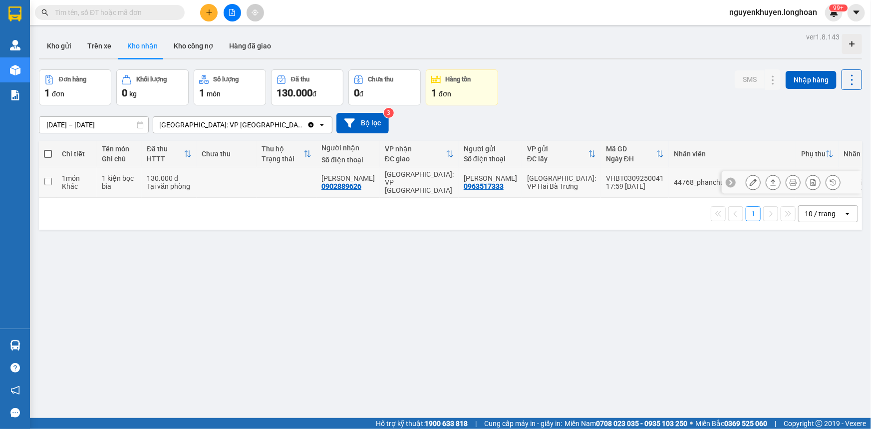
click at [45, 178] on input "checkbox" at bounding box center [47, 181] width 7 height 7
checkbox input "true"
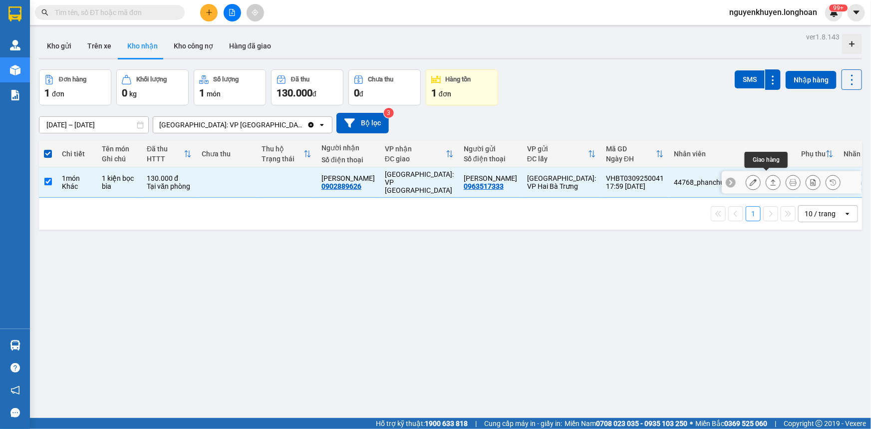
click at [770, 180] on icon at bounding box center [773, 182] width 7 height 7
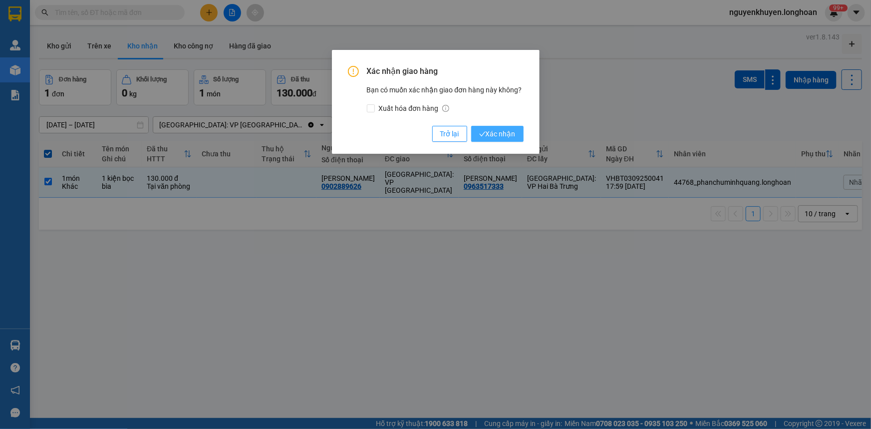
click at [500, 135] on span "Xác nhận" at bounding box center [497, 133] width 36 height 11
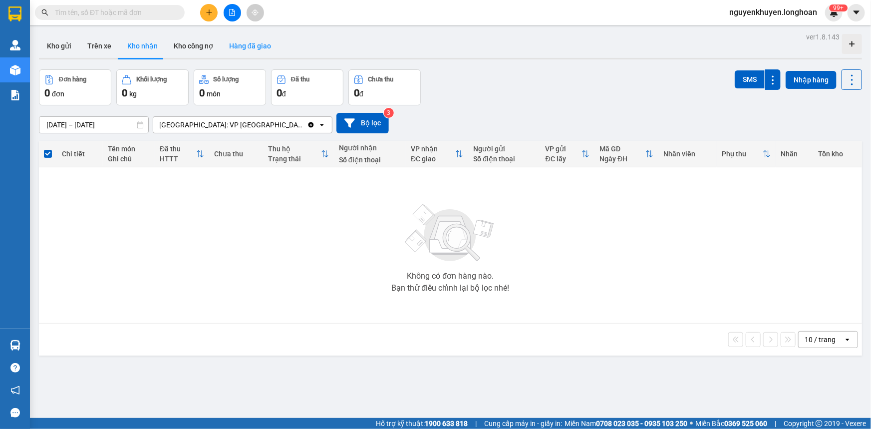
click at [244, 49] on button "Hàng đã giao" at bounding box center [250, 46] width 58 height 24
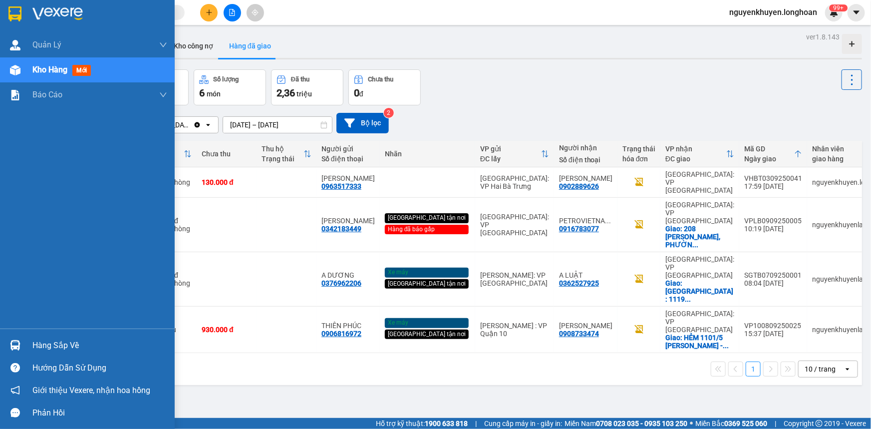
click at [70, 341] on div "Hàng sắp về" at bounding box center [99, 345] width 135 height 15
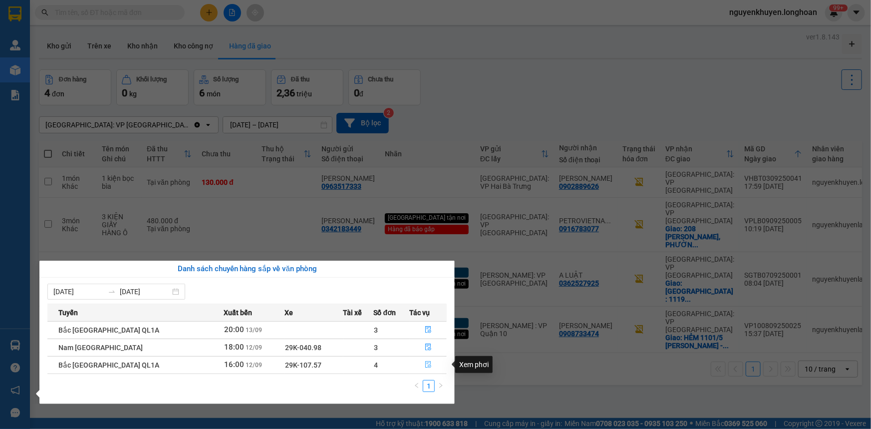
click at [425, 365] on icon "file-done" at bounding box center [428, 364] width 7 height 7
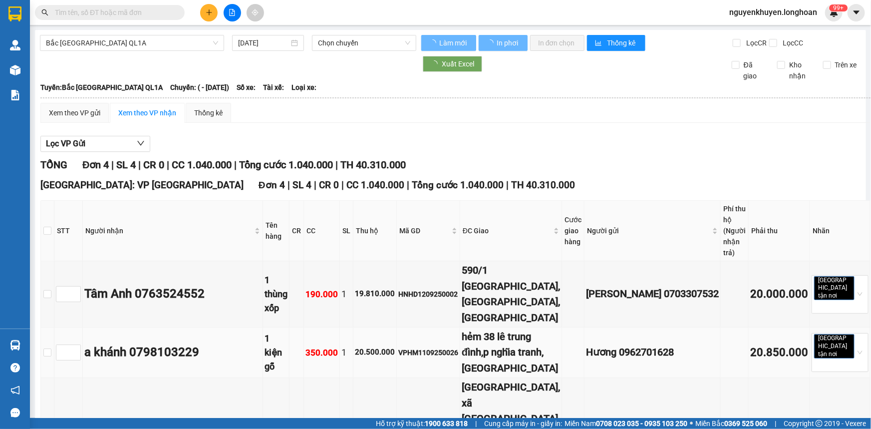
type input "[DATE]"
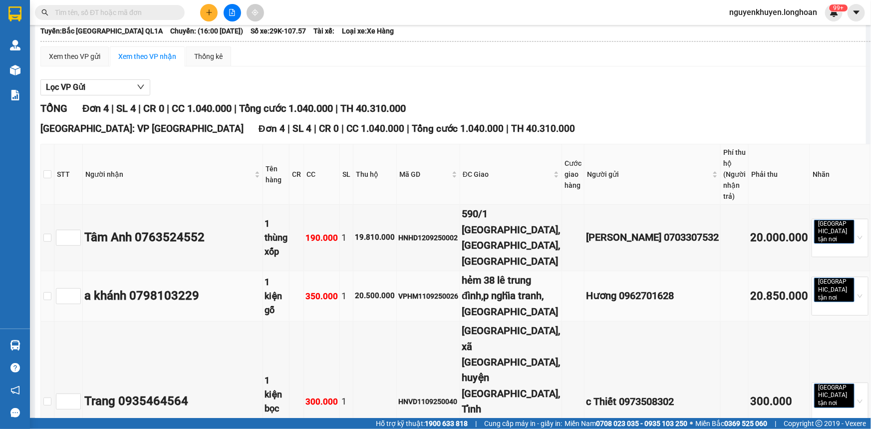
scroll to position [70, 0]
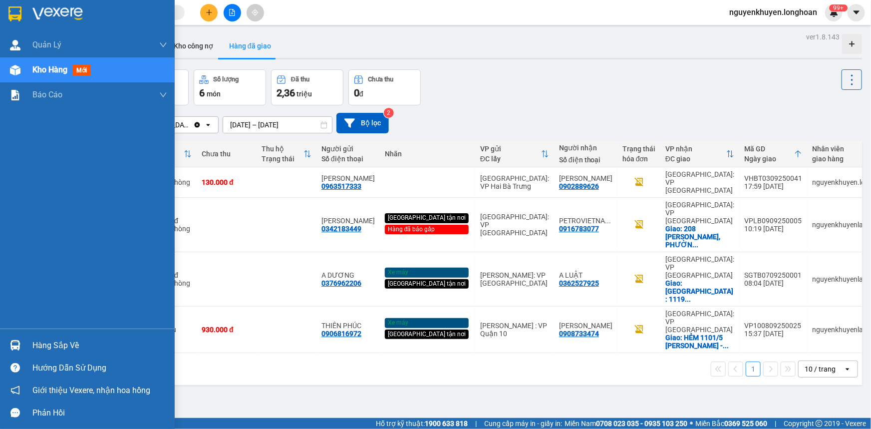
click at [12, 19] on img at bounding box center [14, 13] width 13 height 15
click at [75, 342] on div "Hàng sắp về" at bounding box center [99, 345] width 135 height 15
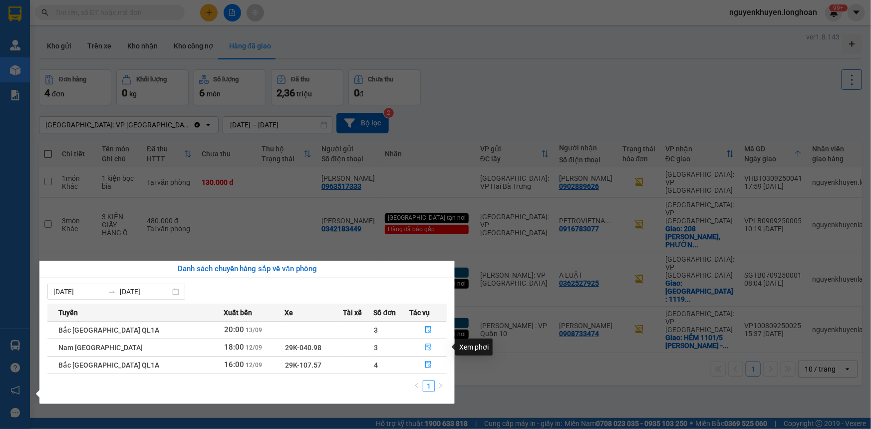
click at [425, 349] on icon "file-done" at bounding box center [428, 346] width 6 height 7
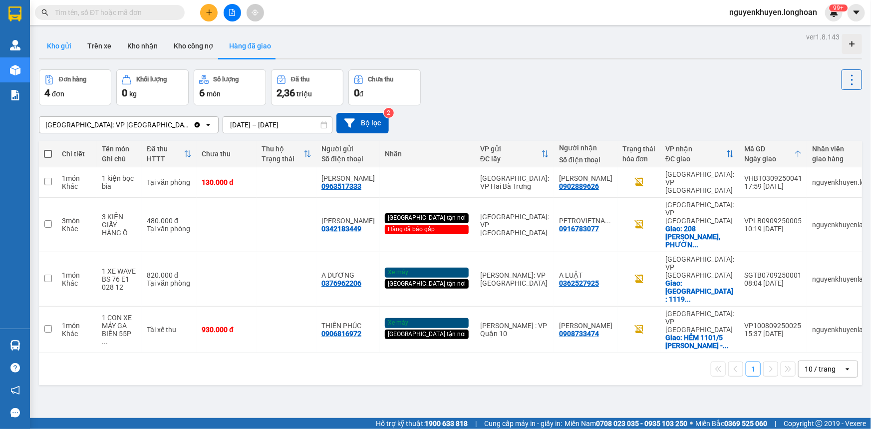
click at [60, 44] on button "Kho gửi" at bounding box center [59, 46] width 40 height 24
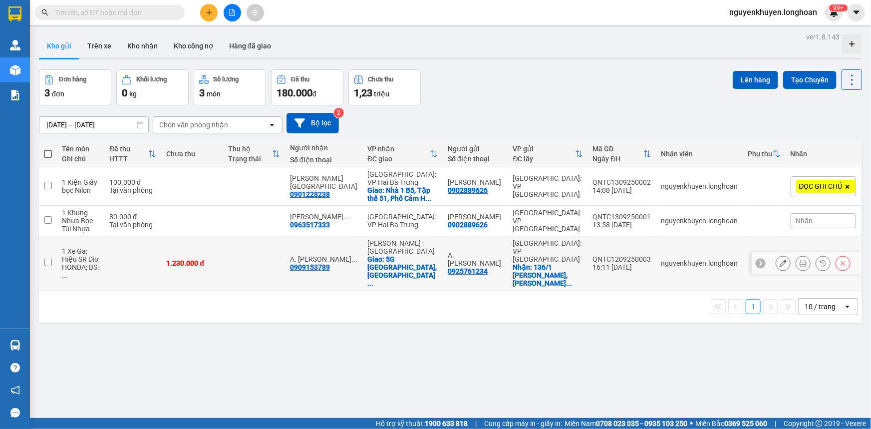
click at [383, 255] on div "Giao: 5G [GEOGRAPHIC_DATA], [GEOGRAPHIC_DATA] ..." at bounding box center [402, 271] width 70 height 32
checkbox input "true"
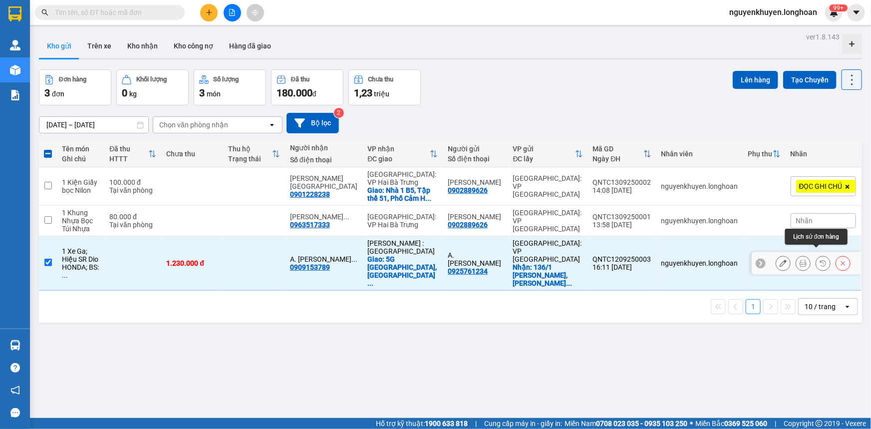
click at [820, 260] on icon at bounding box center [823, 263] width 7 height 7
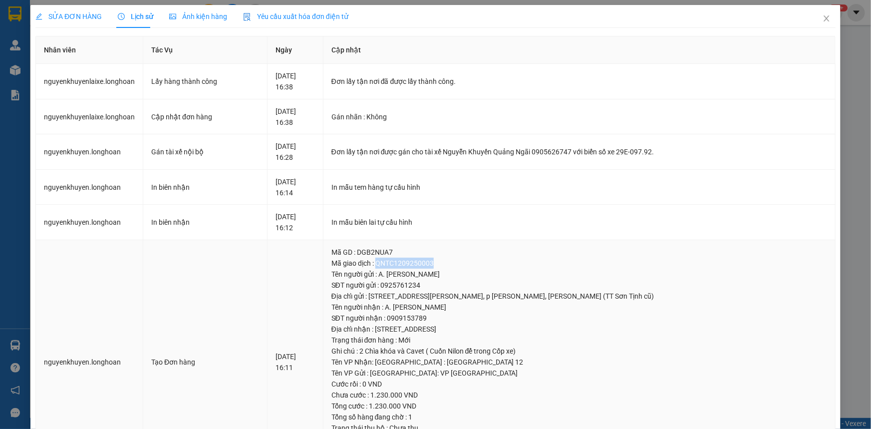
drag, startPoint x: 389, startPoint y: 265, endPoint x: 445, endPoint y: 265, distance: 55.4
click at [445, 265] on div "Mã giao dịch : QNTC1209250003" at bounding box center [579, 263] width 496 height 11
copy div "QNTC1209250003"
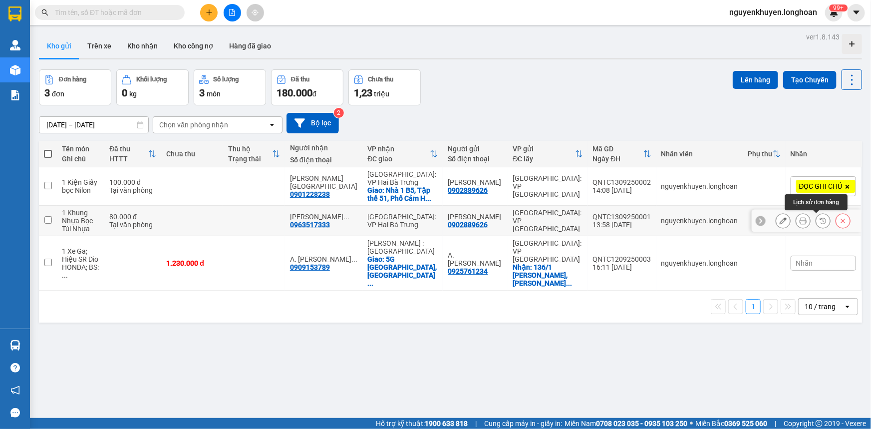
click at [820, 220] on icon at bounding box center [823, 220] width 7 height 7
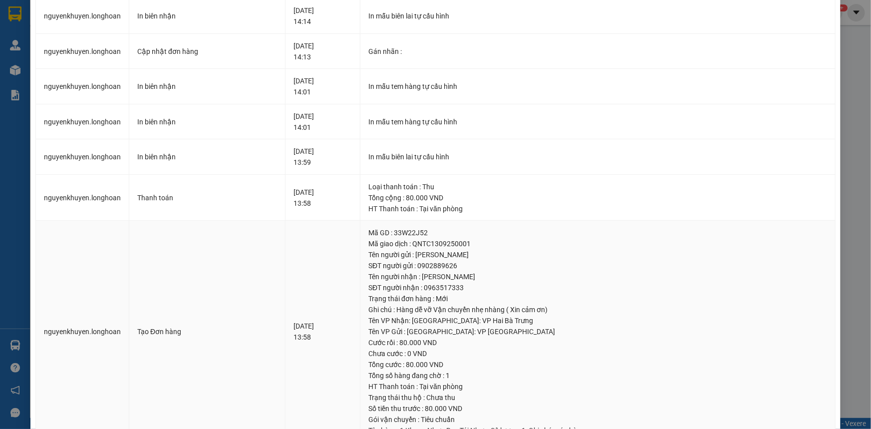
scroll to position [168, 0]
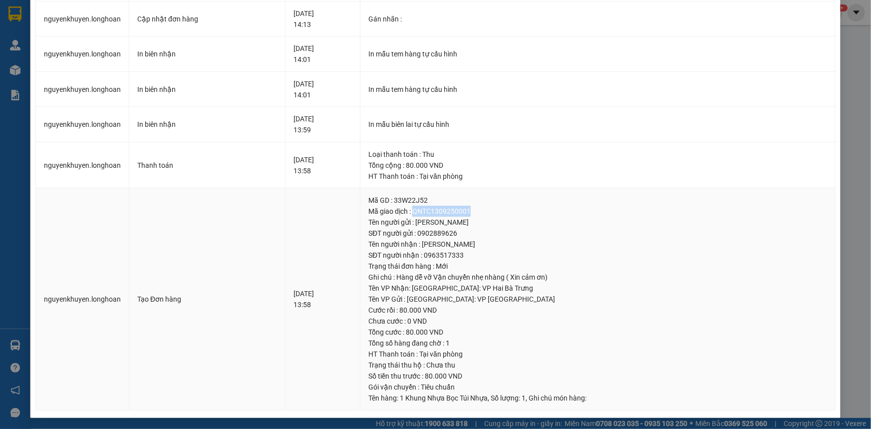
drag, startPoint x: 430, startPoint y: 211, endPoint x: 485, endPoint y: 213, distance: 55.4
click at [485, 213] on div "Mã giao dịch : QNTC1309250001" at bounding box center [597, 211] width 459 height 11
copy div "QNTC1309250001"
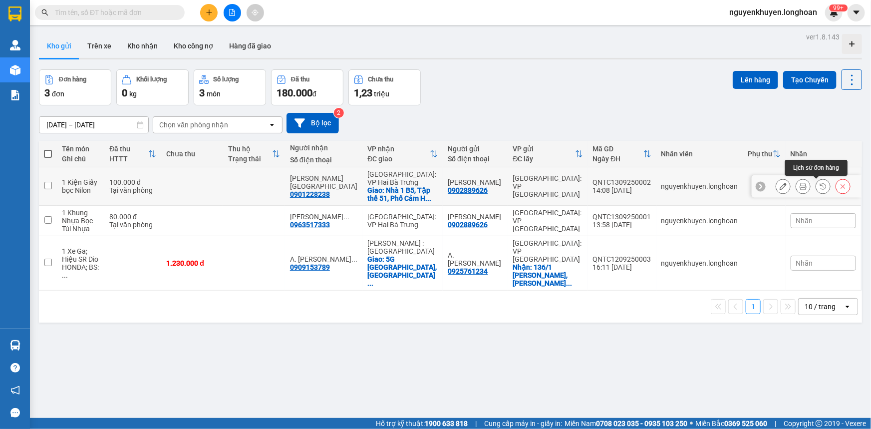
click at [820, 187] on icon at bounding box center [823, 186] width 7 height 7
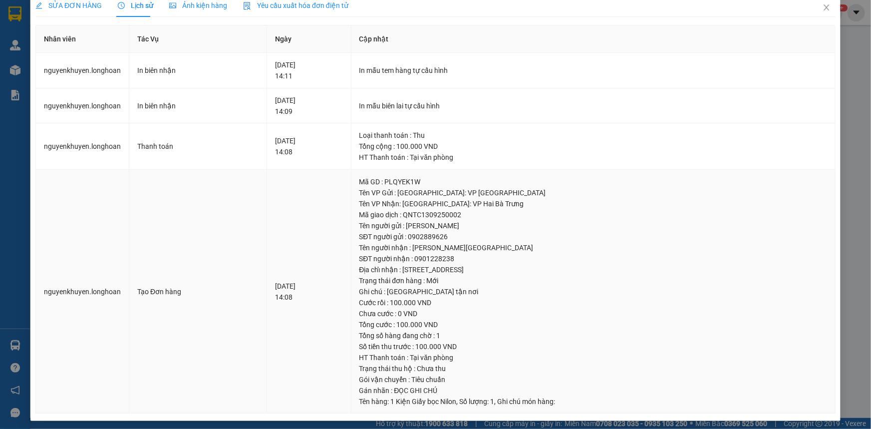
scroll to position [14, 0]
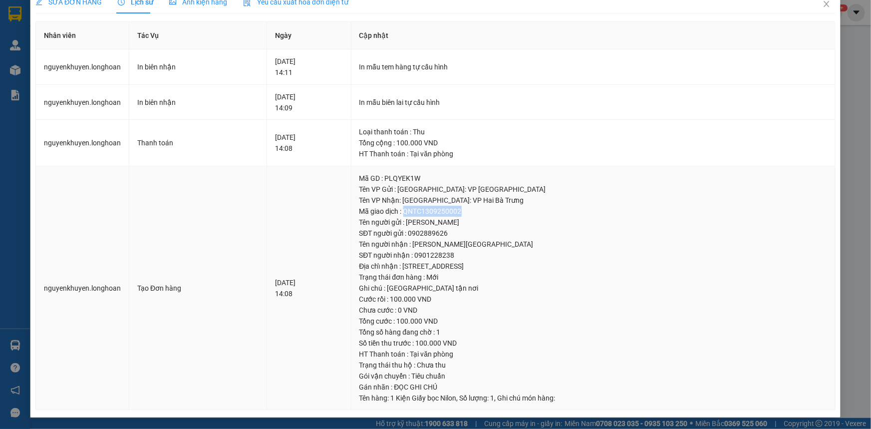
drag, startPoint x: 397, startPoint y: 210, endPoint x: 459, endPoint y: 210, distance: 61.4
click at [459, 210] on div "Mã giao dịch : QNTC1309250002" at bounding box center [593, 211] width 468 height 11
copy div "QNTC1309250002"
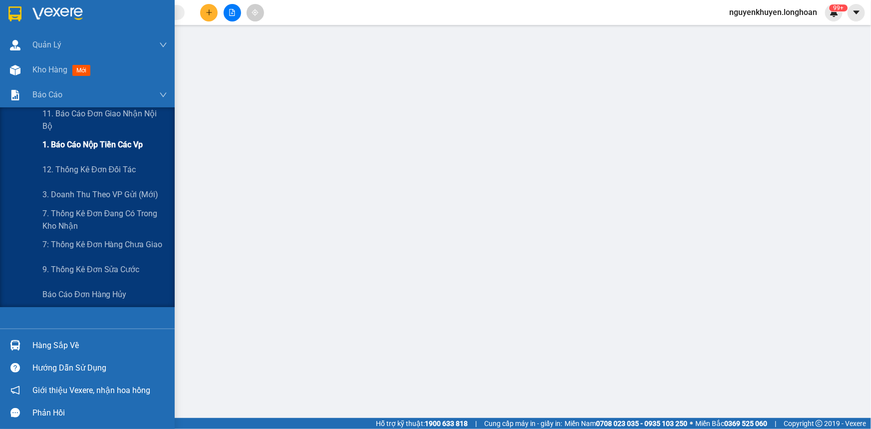
click at [85, 148] on span "1. Báo cáo nộp tiền các vp" at bounding box center [92, 144] width 100 height 12
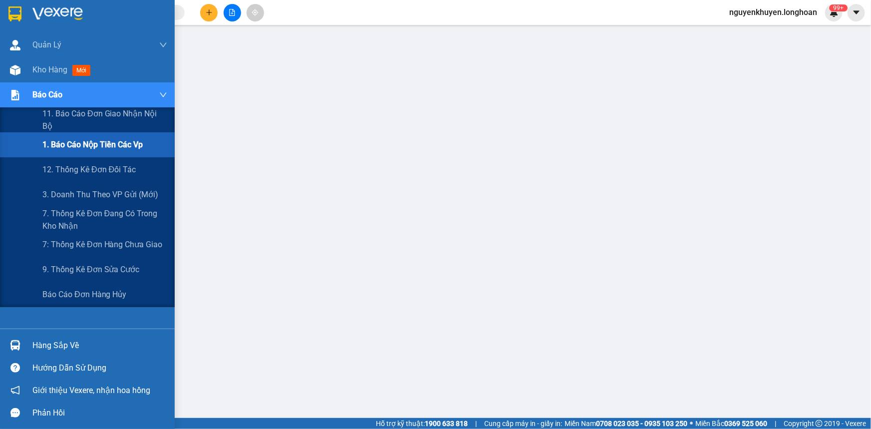
click at [40, 94] on span "Báo cáo" at bounding box center [47, 94] width 30 height 12
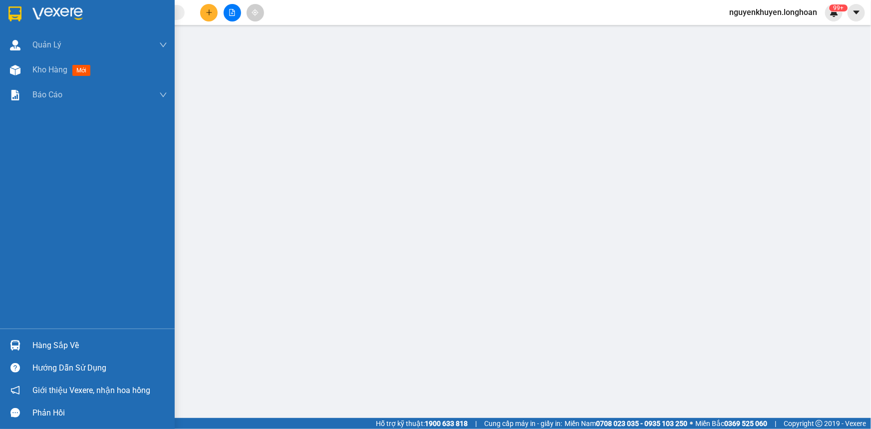
click at [51, 346] on div "Hàng sắp về" at bounding box center [99, 345] width 135 height 15
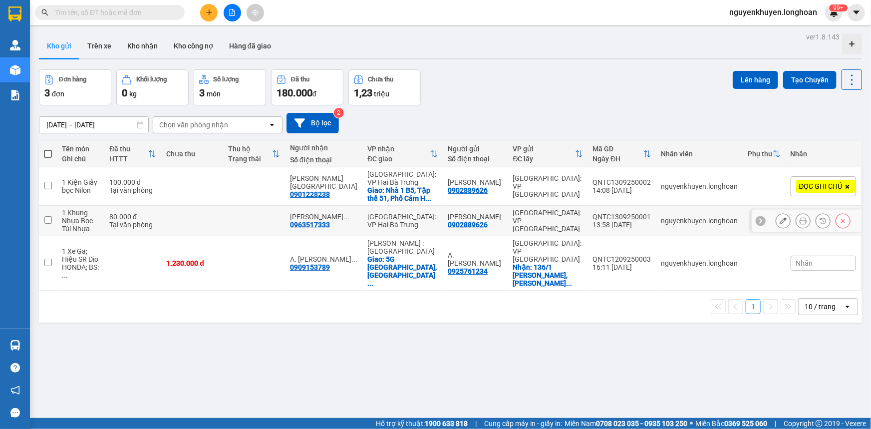
click at [370, 223] on div "[GEOGRAPHIC_DATA]: VP Hai Bà Trưng" at bounding box center [402, 221] width 70 height 16
checkbox input "true"
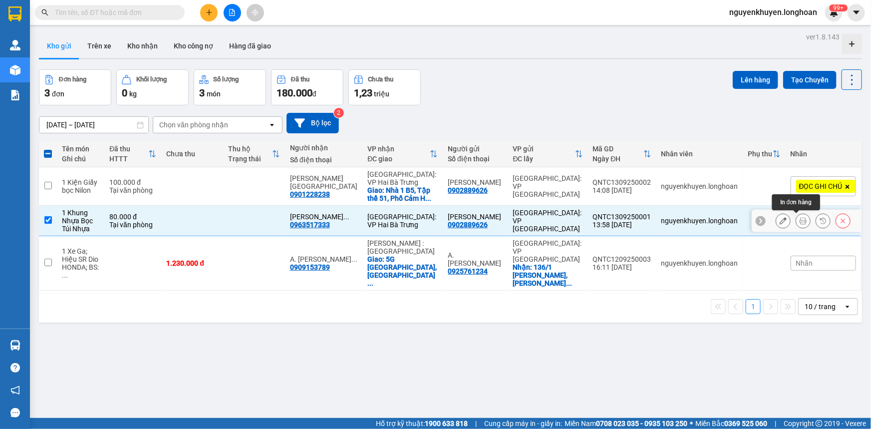
click at [800, 222] on icon at bounding box center [803, 220] width 7 height 7
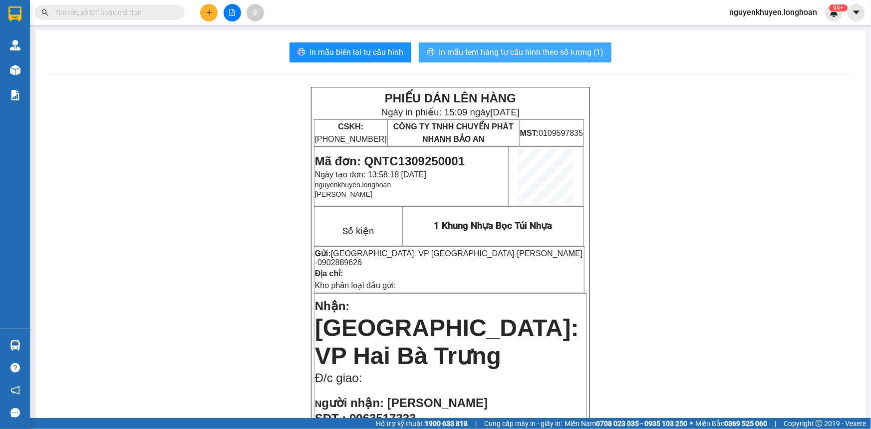
click at [491, 53] on span "In mẫu tem hàng tự cấu hình theo số lượng (1)" at bounding box center [521, 52] width 165 height 12
